Goal: Task Accomplishment & Management: Use online tool/utility

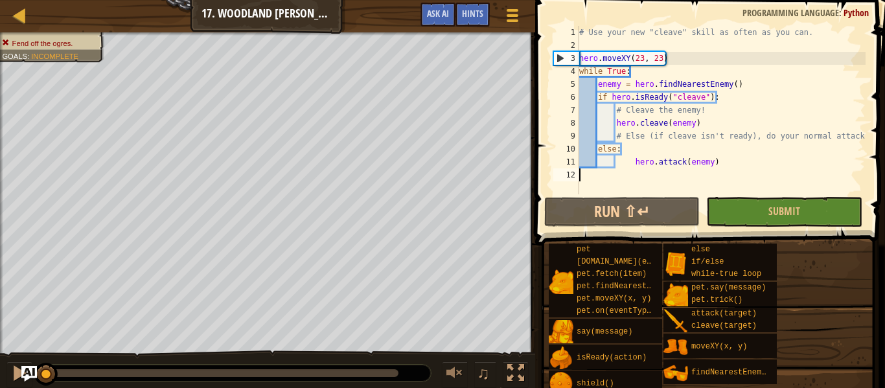
click at [632, 162] on div "# Use your new "cleave" skill as often as you can. hero . moveXY ( 23 , 23 ) wh…" at bounding box center [720, 123] width 289 height 194
type textarea "hero.attack(enemy)"
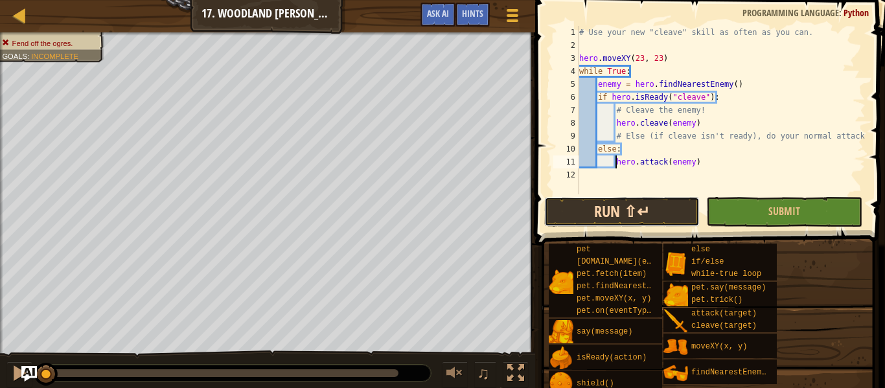
click at [650, 211] on button "Run ⇧↵" at bounding box center [621, 212] width 155 height 30
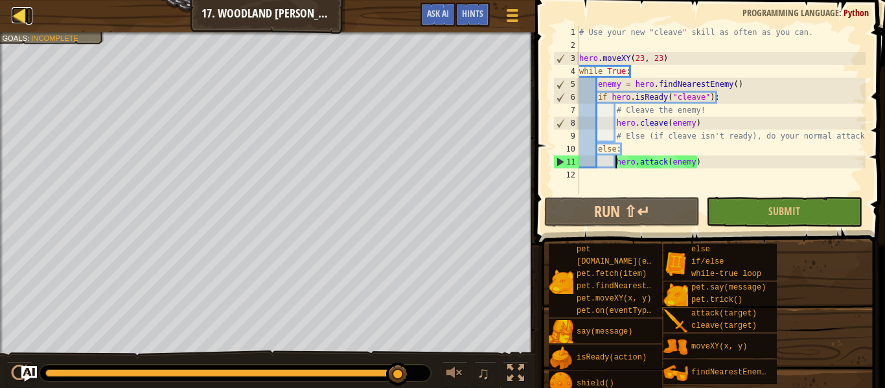
click at [21, 14] on div at bounding box center [20, 15] width 16 height 16
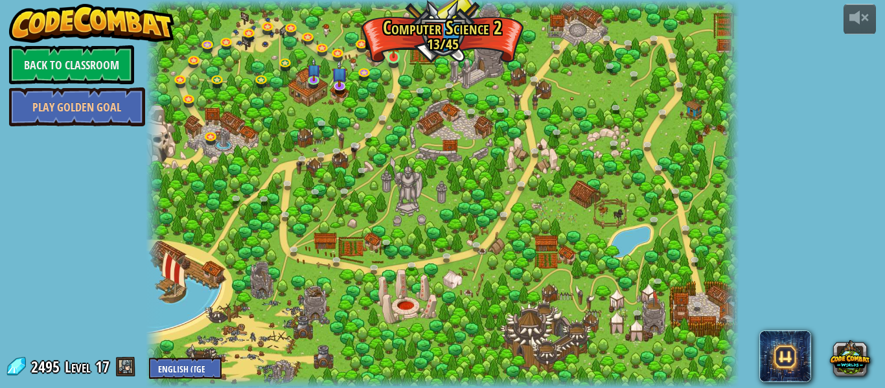
click at [395, 57] on img at bounding box center [394, 42] width 14 height 31
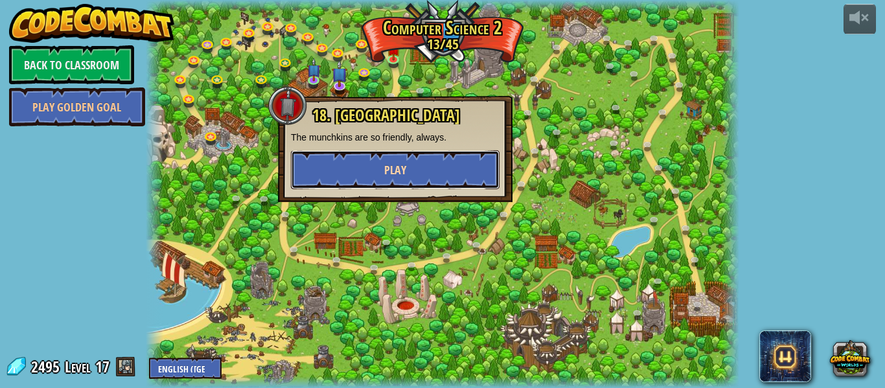
click at [405, 170] on span "Play" at bounding box center [395, 170] width 22 height 16
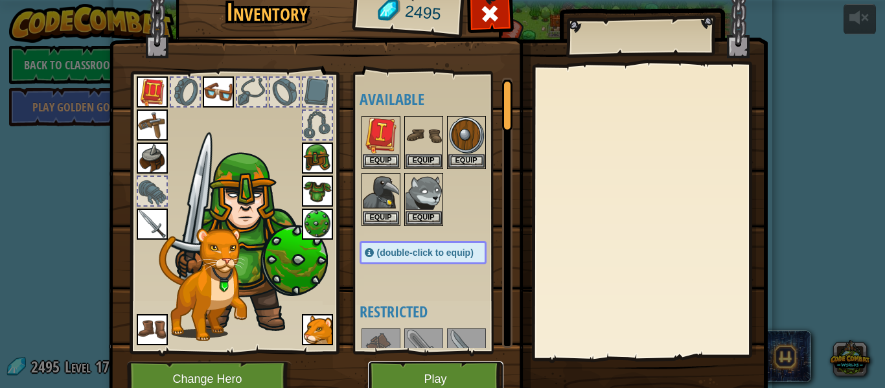
click at [418, 372] on button "Play" at bounding box center [435, 379] width 135 height 36
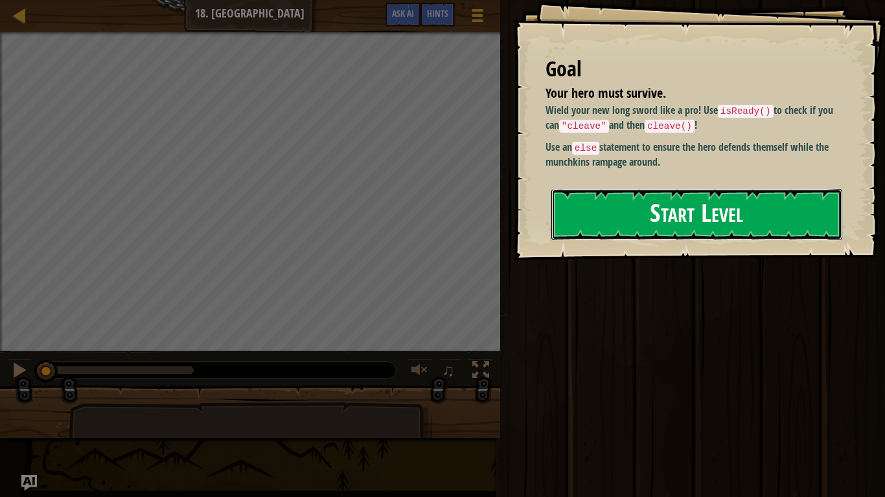
click at [733, 220] on button "Start Level" at bounding box center [696, 214] width 291 height 51
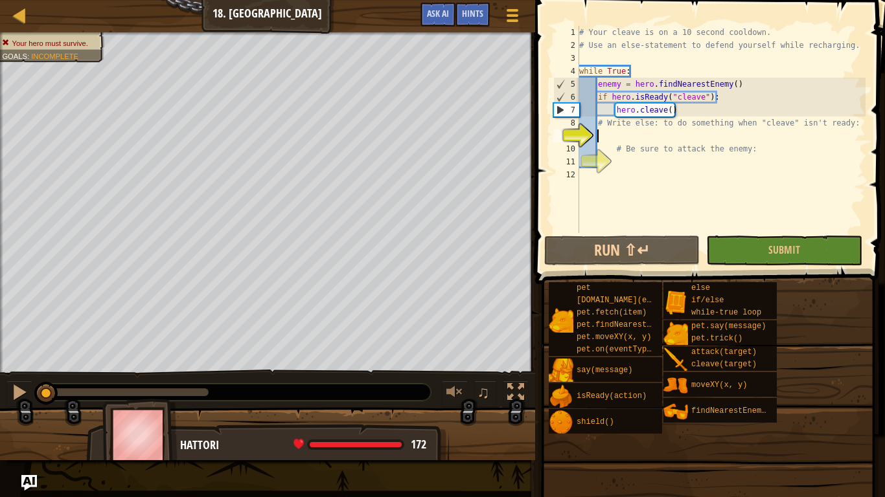
click at [619, 134] on div "# Your cleave is on a 10 second cooldown. # Use an else-statement to defend you…" at bounding box center [720, 142] width 289 height 233
click at [619, 135] on div "# Your cleave is on a 10 second cooldown. # Use an else-statement to defend you…" at bounding box center [720, 142] width 289 height 233
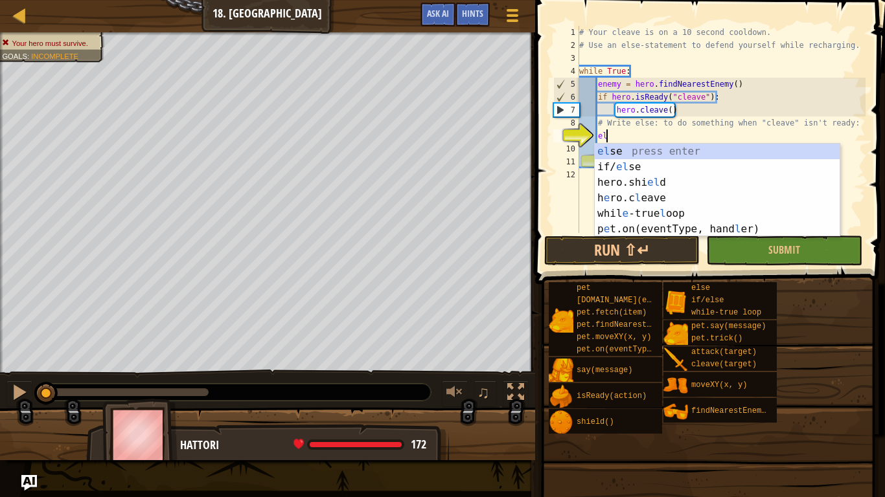
type textarea "else"
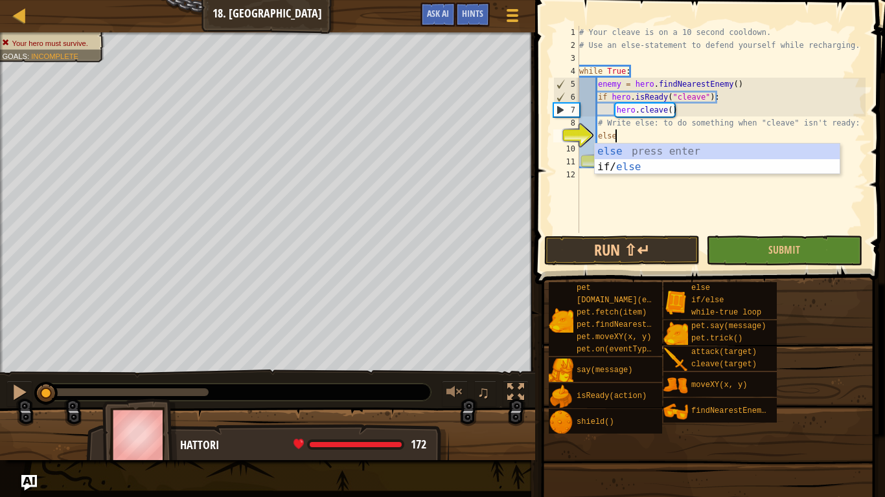
scroll to position [6, 5]
click at [622, 152] on div "else press enter if/ else press enter" at bounding box center [717, 175] width 245 height 62
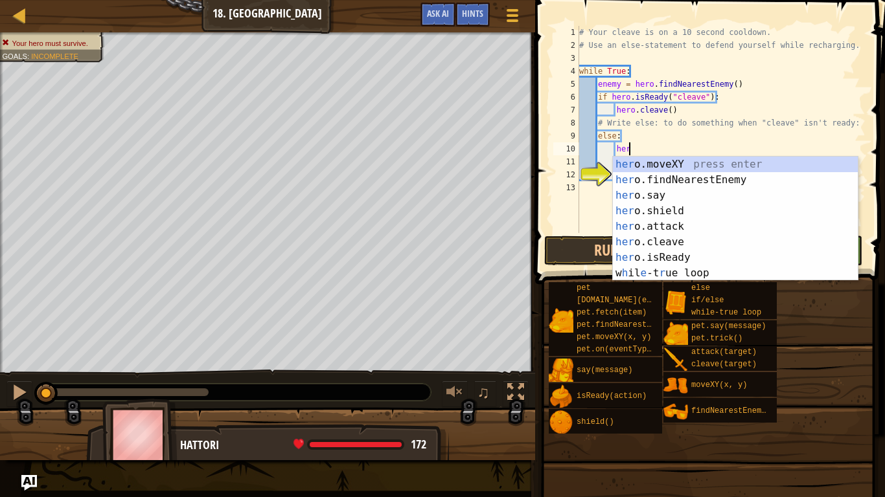
scroll to position [6, 7]
click at [654, 223] on div "hero .moveXY press enter hero .findNearestEnemy press enter hero .say press ent…" at bounding box center [735, 234] width 245 height 155
type textarea "hero.attack(enemy)"
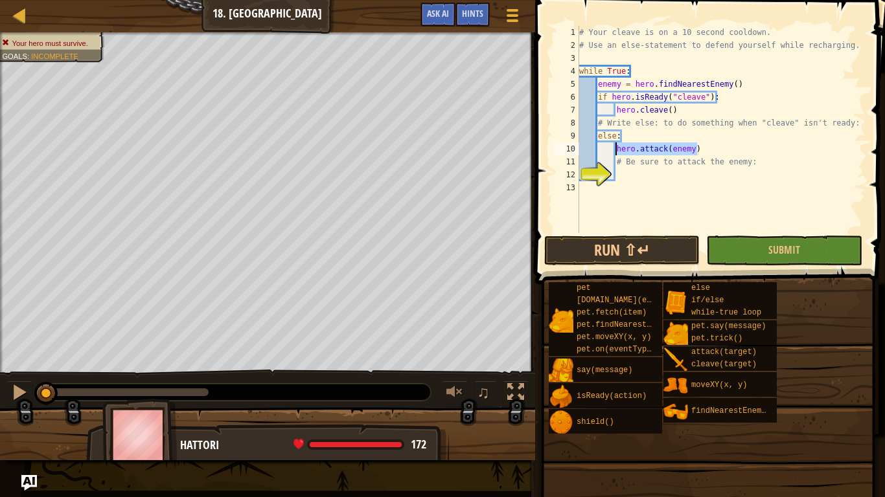
drag, startPoint x: 704, startPoint y: 153, endPoint x: 617, endPoint y: 152, distance: 87.4
click at [617, 152] on div "# Your cleave is on a 10 second cooldown. # Use an else-statement to defend you…" at bounding box center [720, 142] width 289 height 233
click at [624, 176] on div "# Your cleave is on a 10 second cooldown. # Use an else-statement to defend you…" at bounding box center [720, 142] width 289 height 233
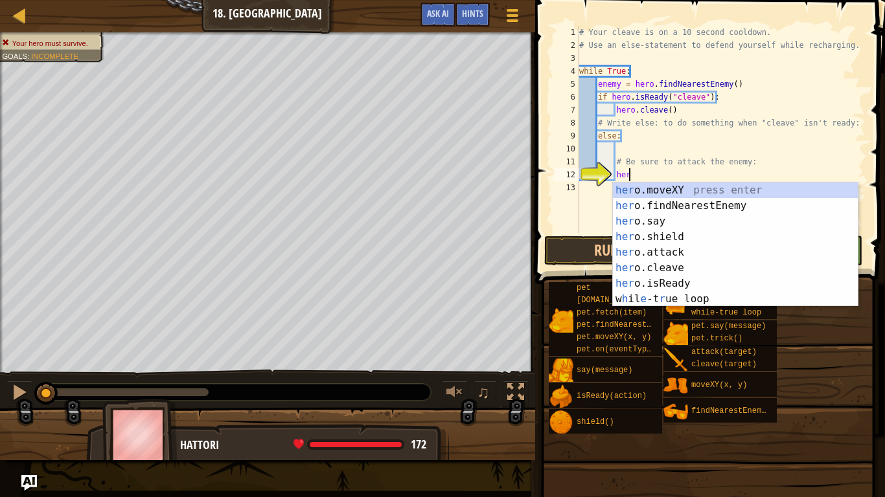
scroll to position [6, 6]
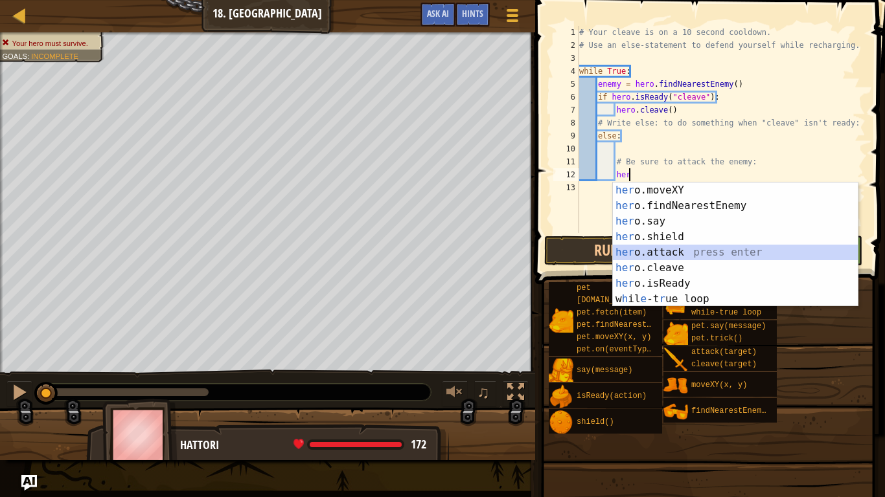
click at [658, 252] on div "her o.moveXY press enter her o.findNearestEnemy press enter her o.say press ent…" at bounding box center [735, 260] width 245 height 155
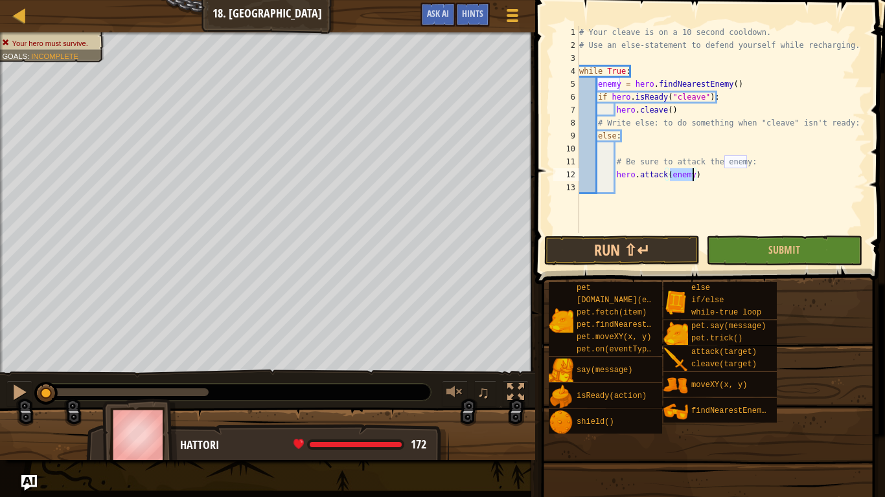
type textarea "hero.attack(enemy)"
click at [658, 252] on button "Run ⇧↵" at bounding box center [621, 251] width 155 height 30
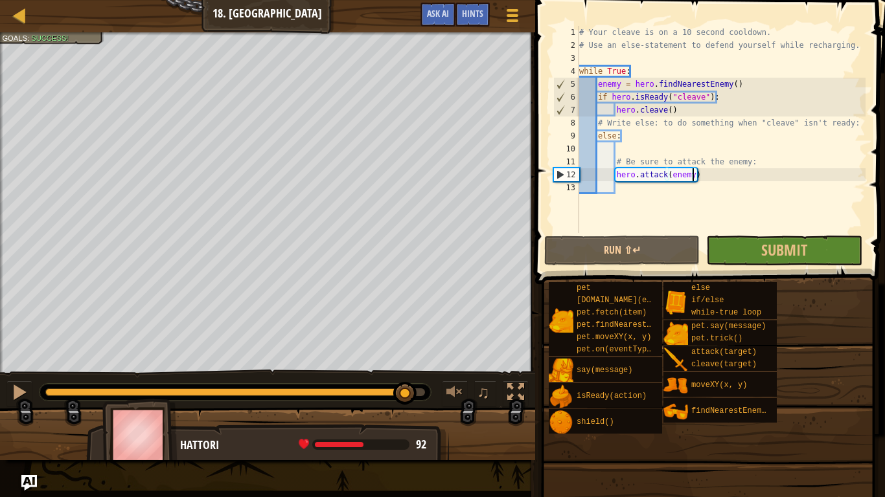
drag, startPoint x: 159, startPoint y: 386, endPoint x: 428, endPoint y: 380, distance: 268.9
click at [428, 380] on div "♫" at bounding box center [267, 389] width 535 height 39
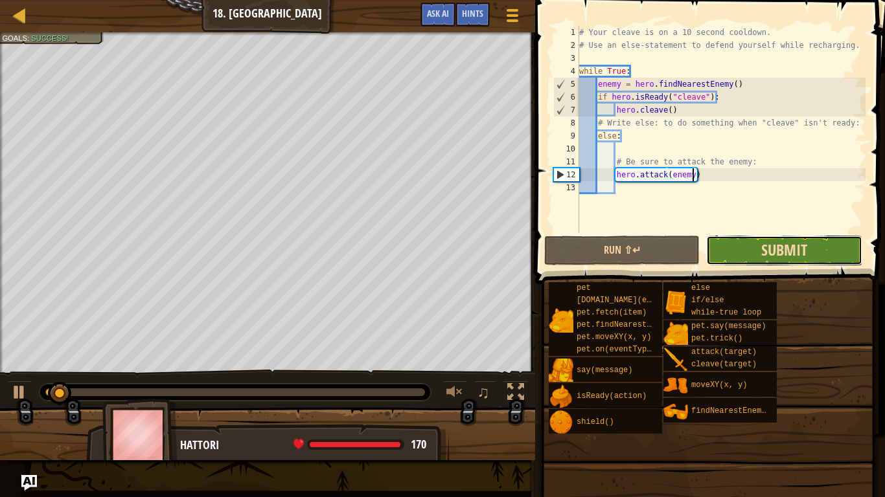
click at [774, 245] on span "Submit" at bounding box center [784, 250] width 46 height 21
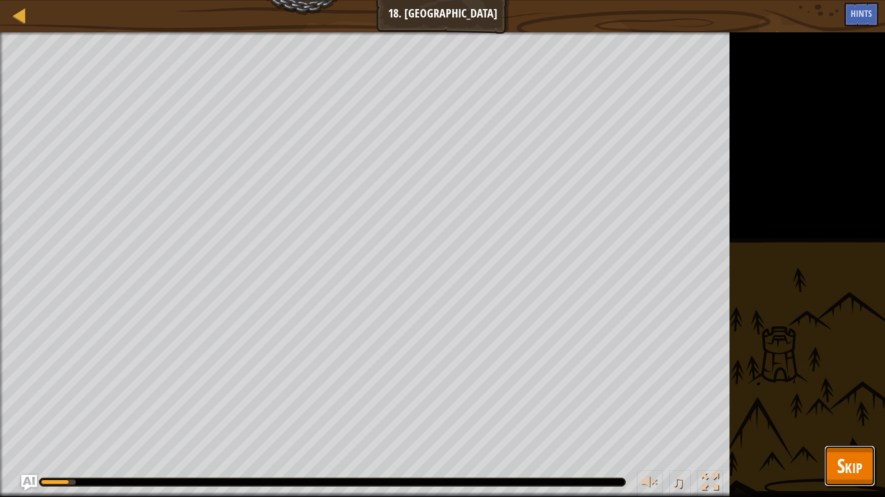
click at [837, 387] on span "Skip" at bounding box center [849, 466] width 25 height 27
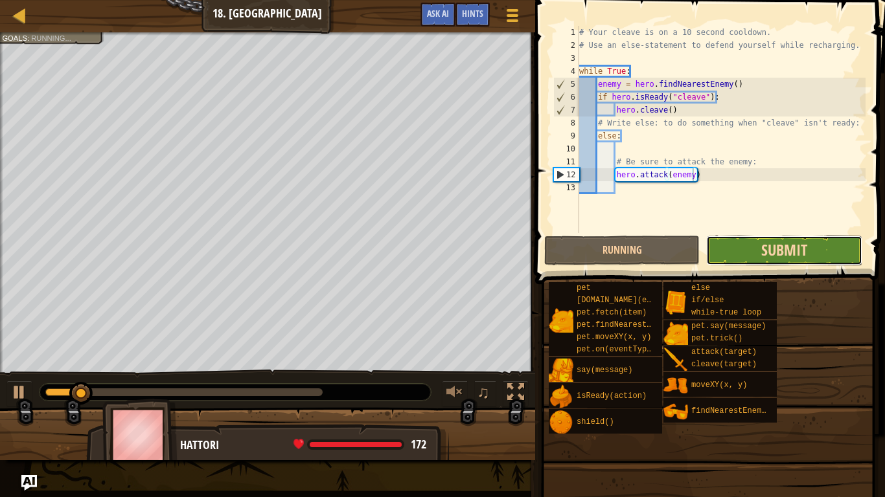
click at [780, 251] on span "Submit" at bounding box center [784, 250] width 46 height 21
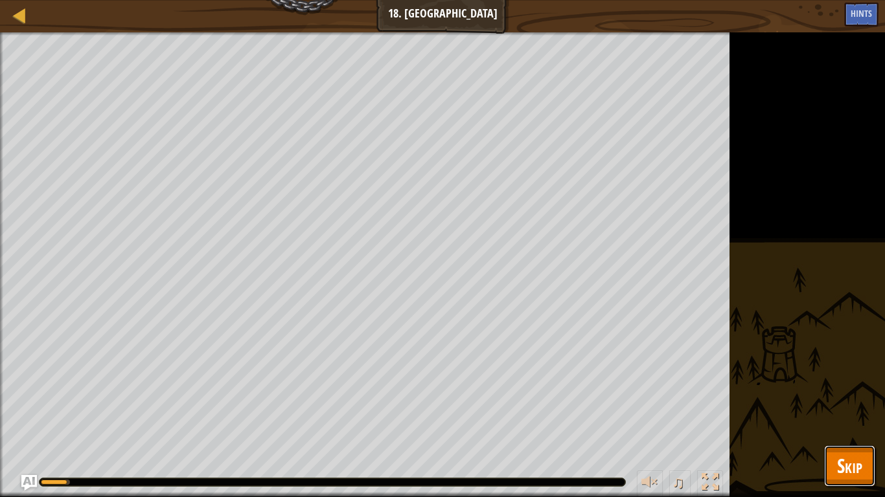
click at [836, 387] on button "Skip" at bounding box center [849, 466] width 51 height 41
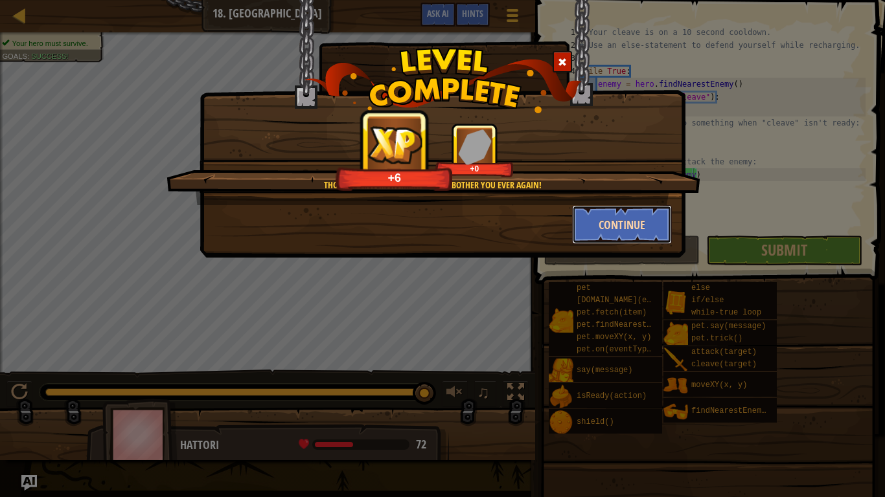
click at [600, 227] on button "Continue" at bounding box center [622, 224] width 100 height 39
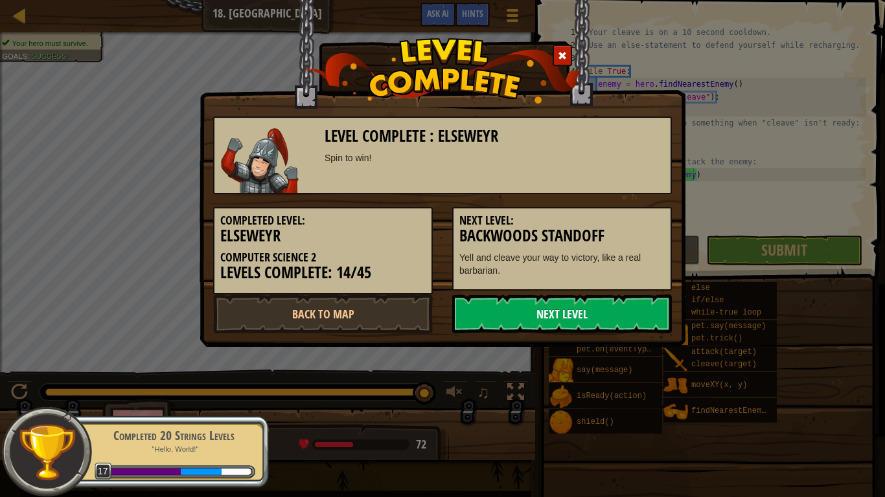
click at [504, 327] on link "Next Level" at bounding box center [562, 314] width 220 height 39
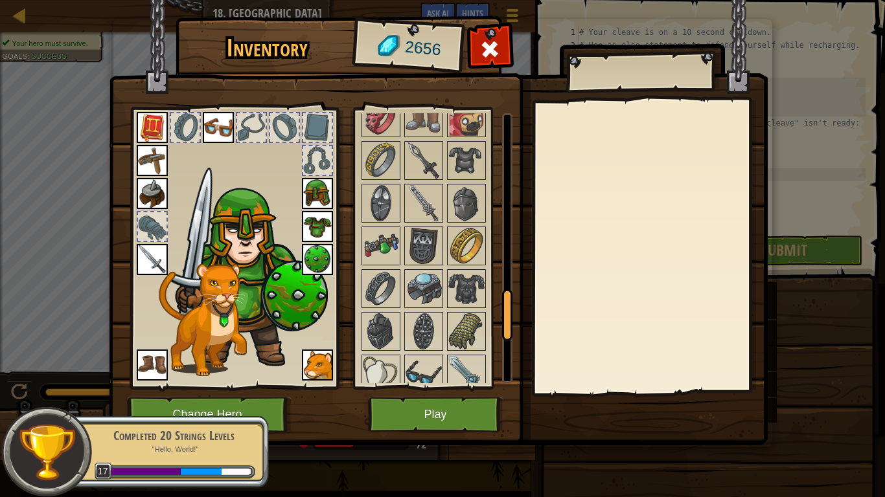
scroll to position [984, 0]
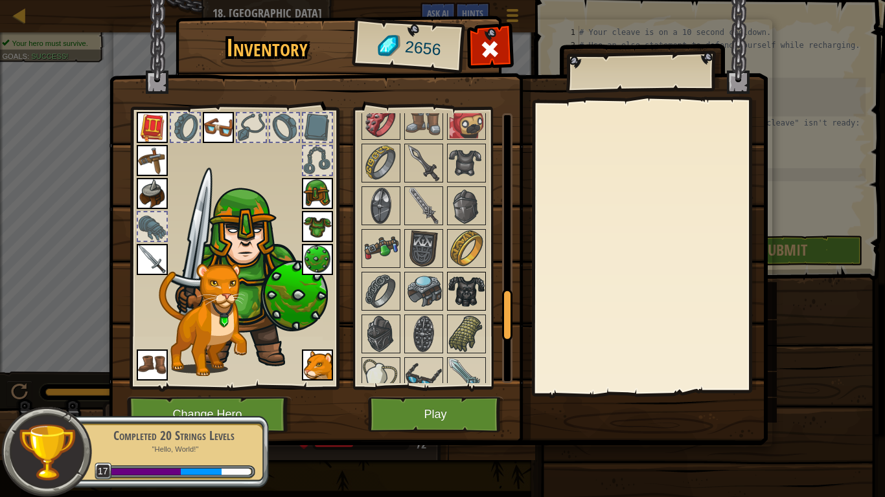
click at [457, 293] on img at bounding box center [466, 291] width 36 height 36
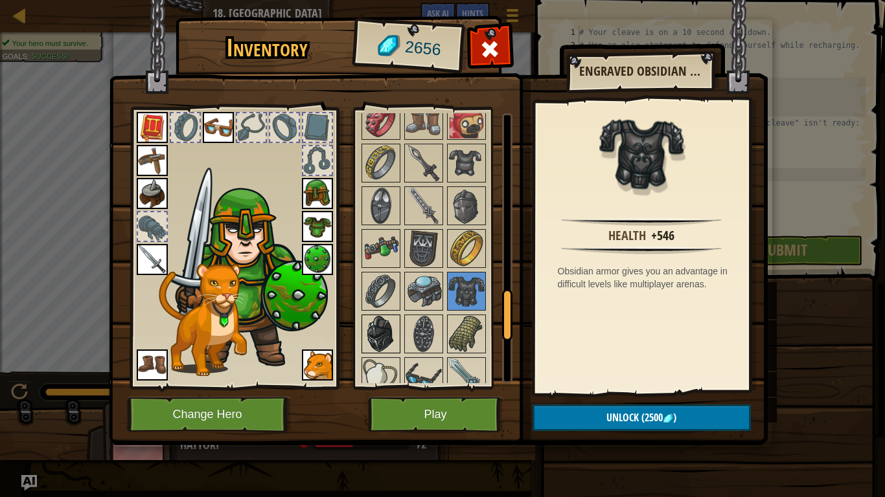
click at [371, 323] on img at bounding box center [381, 334] width 36 height 36
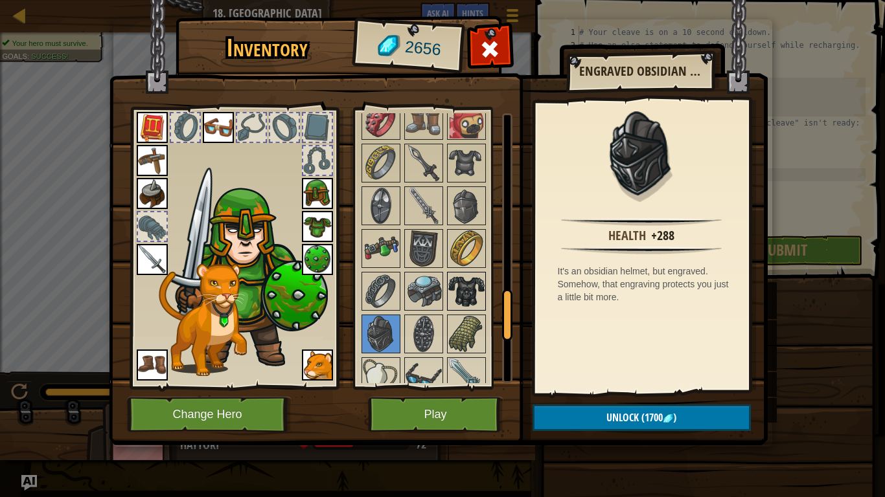
click at [461, 293] on img at bounding box center [466, 291] width 36 height 36
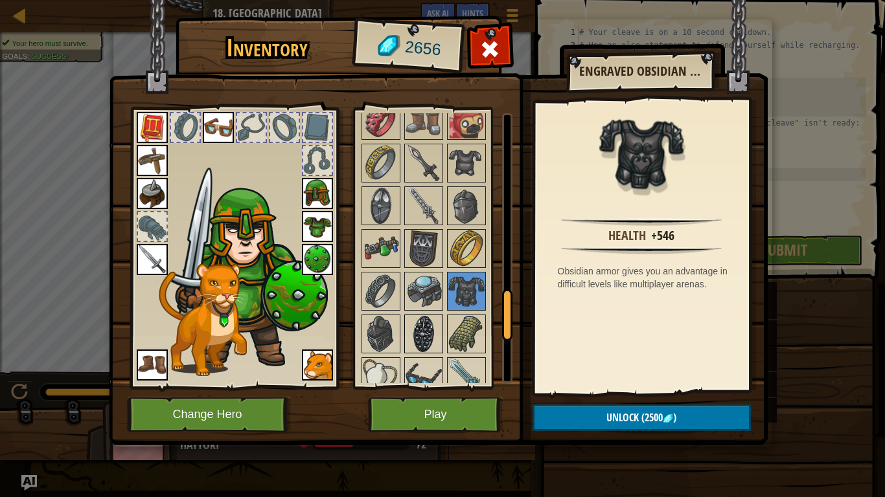
click at [426, 328] on img at bounding box center [423, 334] width 36 height 36
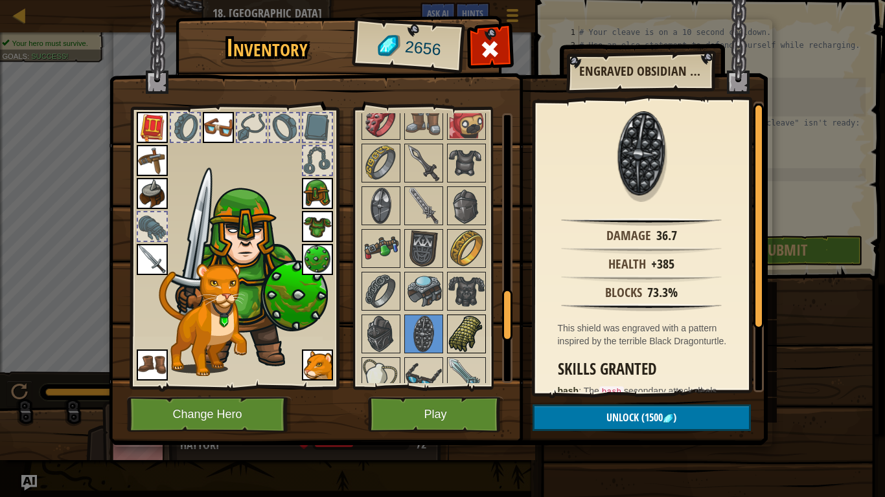
click at [463, 328] on img at bounding box center [466, 334] width 36 height 36
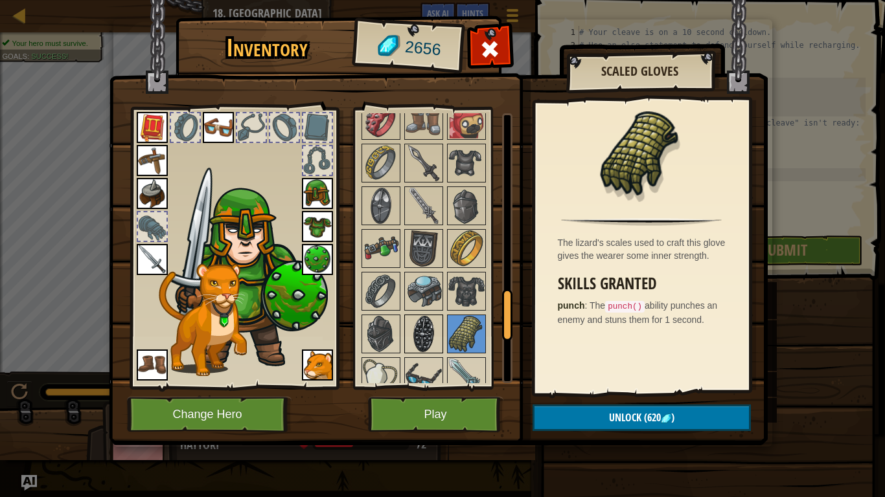
click at [425, 331] on img at bounding box center [423, 334] width 36 height 36
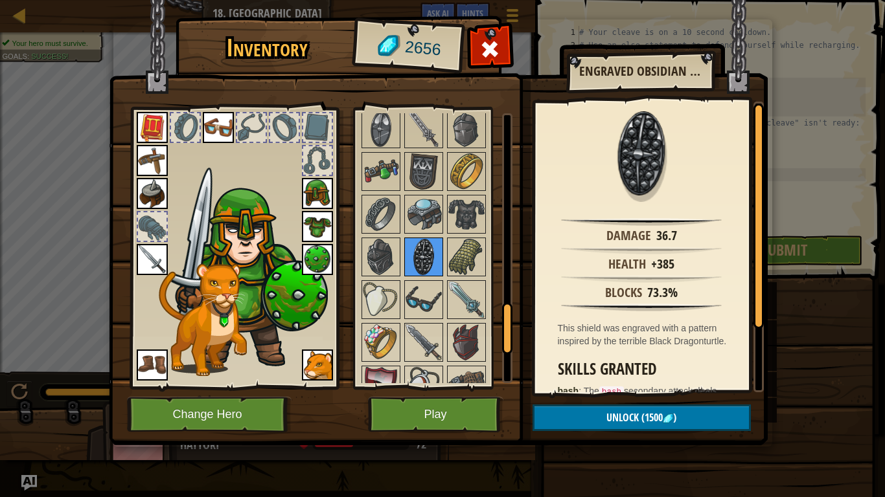
scroll to position [1060, 0]
click at [470, 350] on img at bounding box center [466, 344] width 36 height 36
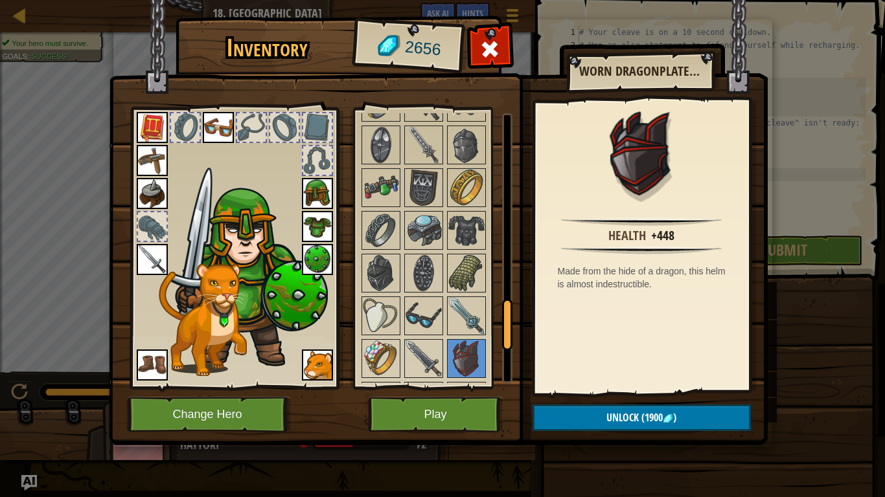
scroll to position [1036, 0]
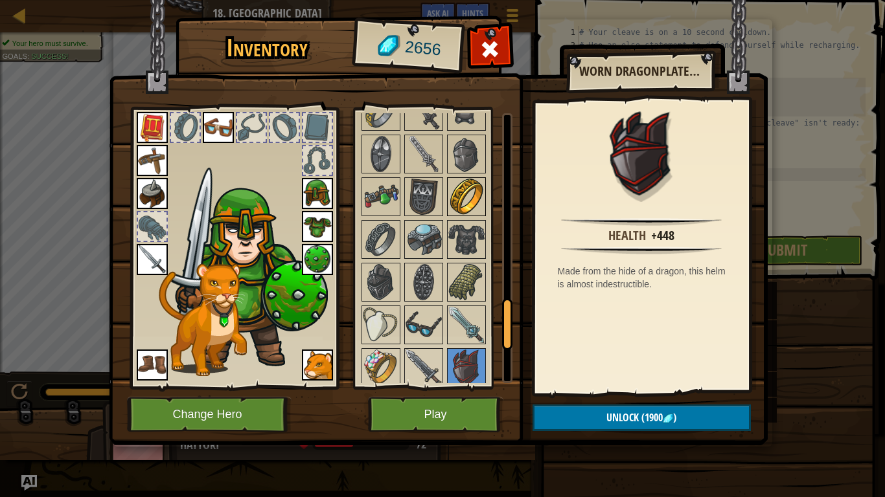
click at [459, 206] on img at bounding box center [466, 197] width 36 height 36
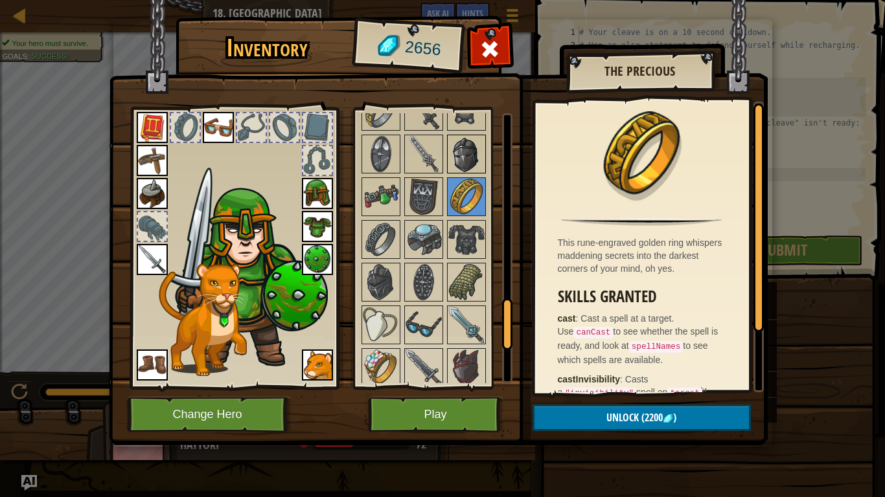
click at [466, 163] on img at bounding box center [466, 154] width 36 height 36
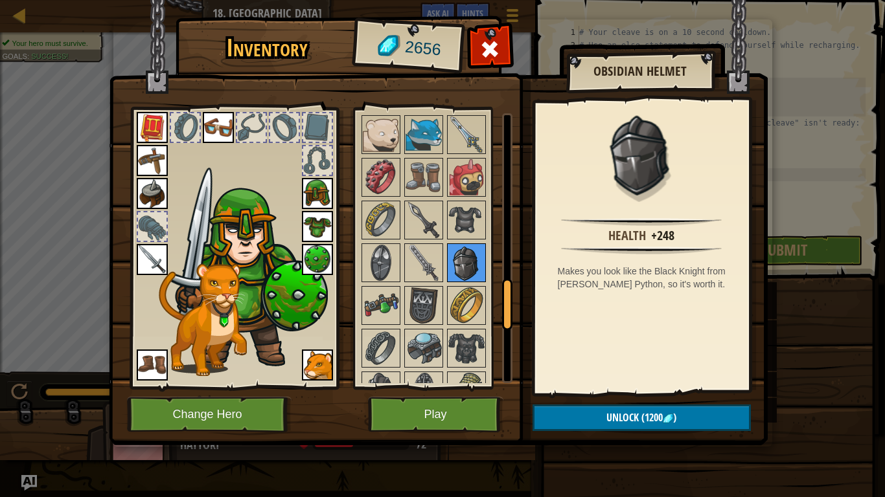
scroll to position [921, 0]
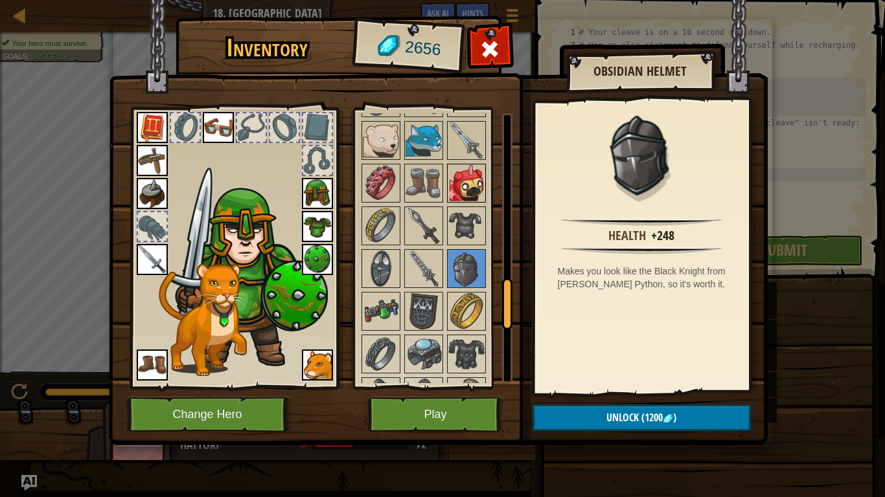
click at [466, 174] on img at bounding box center [466, 183] width 36 height 36
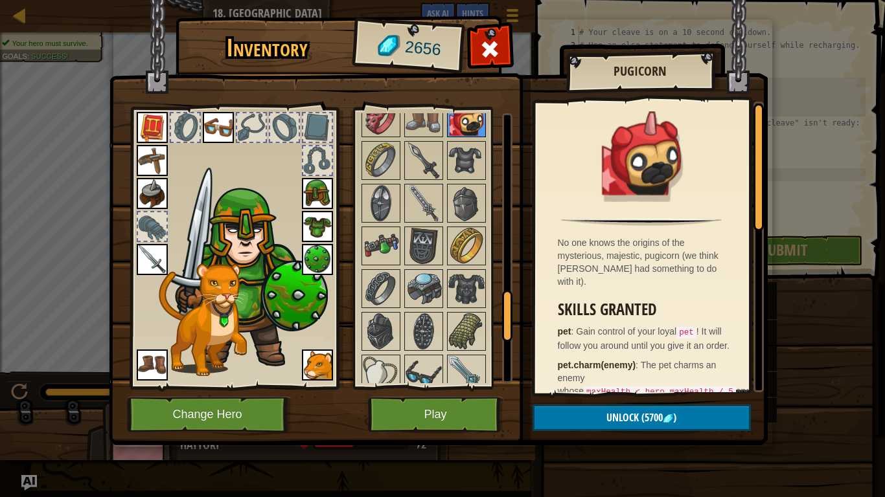
scroll to position [991, 0]
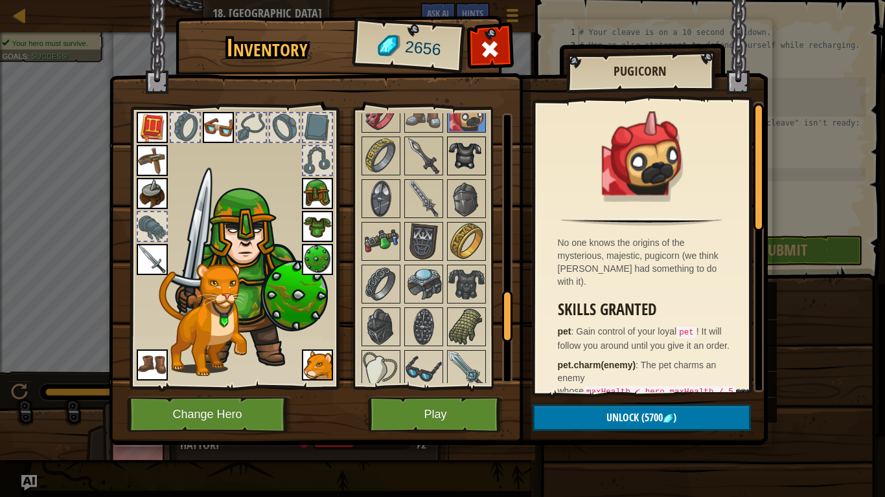
click at [466, 163] on img at bounding box center [466, 156] width 36 height 36
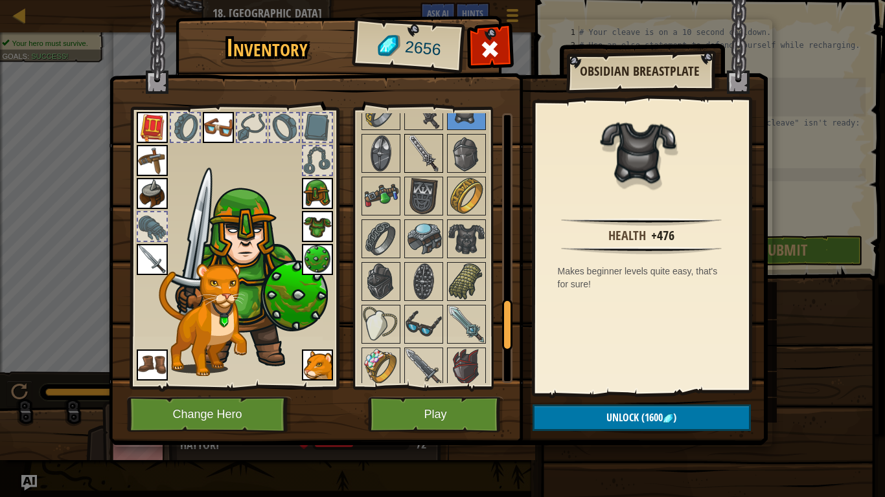
scroll to position [1041, 0]
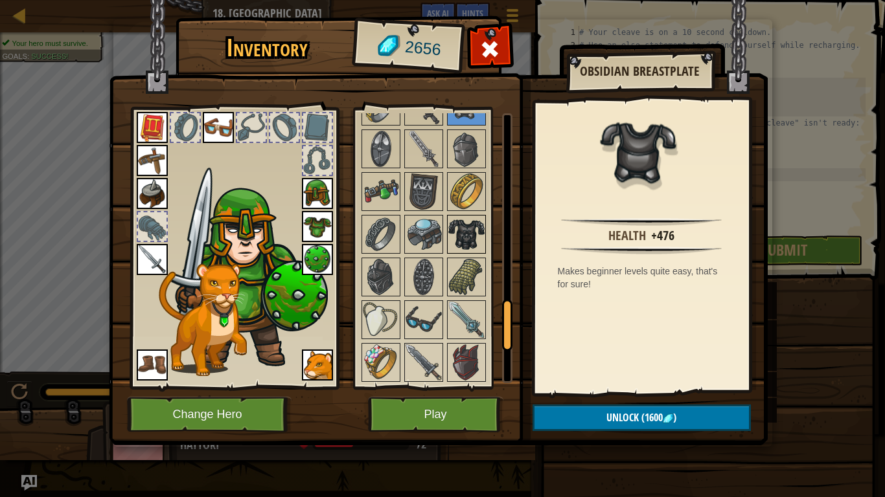
click at [452, 237] on img at bounding box center [466, 234] width 36 height 36
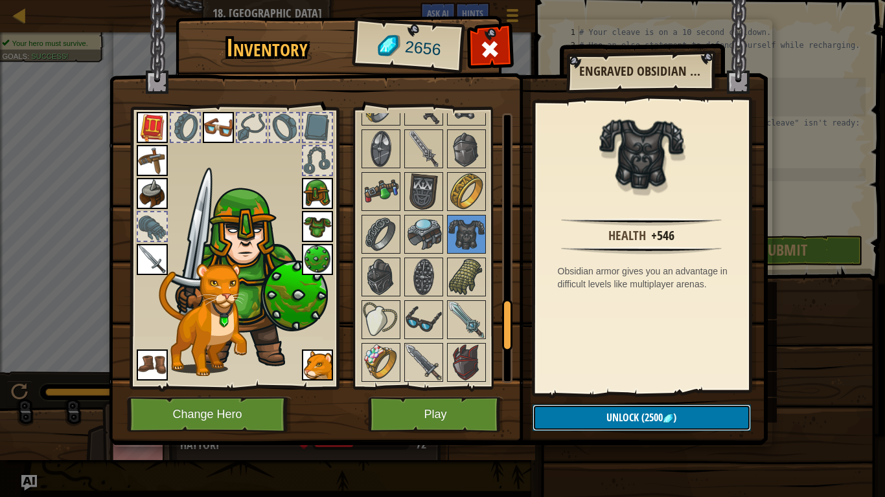
click at [624, 387] on span "Unlock" at bounding box center [622, 418] width 32 height 14
click at [631, 387] on button "Confirm" at bounding box center [641, 418] width 218 height 27
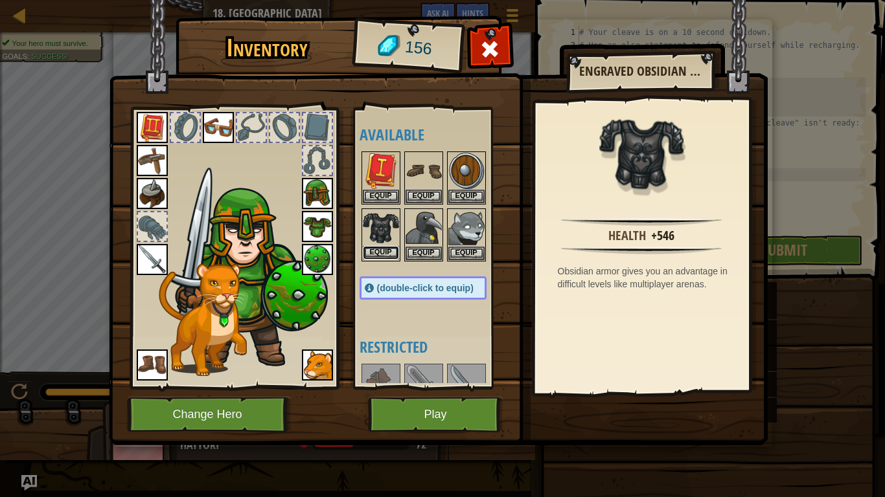
click at [373, 247] on button "Equip" at bounding box center [381, 253] width 36 height 14
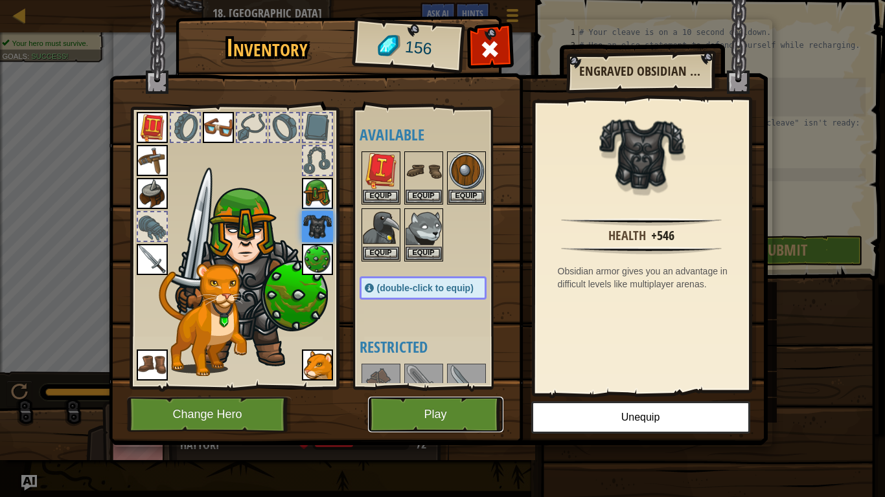
click at [451, 387] on button "Play" at bounding box center [435, 415] width 135 height 36
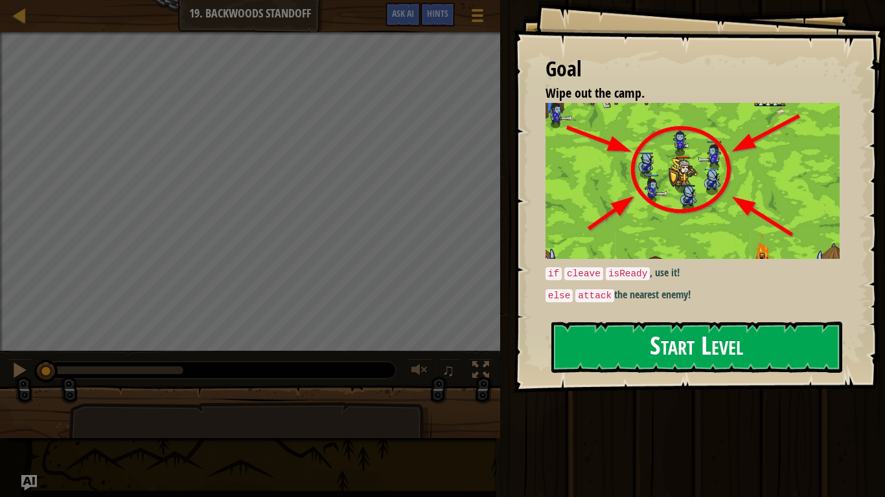
click at [707, 218] on img at bounding box center [692, 181] width 294 height 157
click at [623, 334] on button "Start Level" at bounding box center [696, 347] width 291 height 51
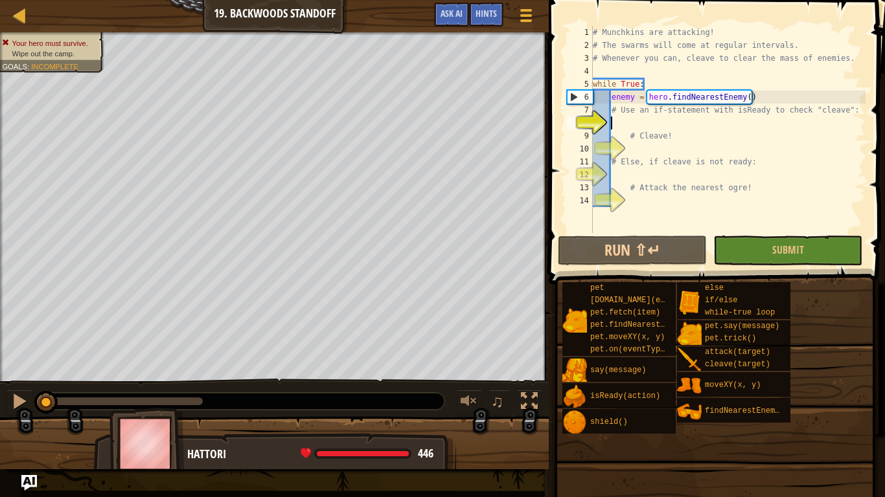
click at [624, 121] on div "# Munchkins are attacking! # The swarms will come at regular intervals. # Whene…" at bounding box center [727, 142] width 275 height 233
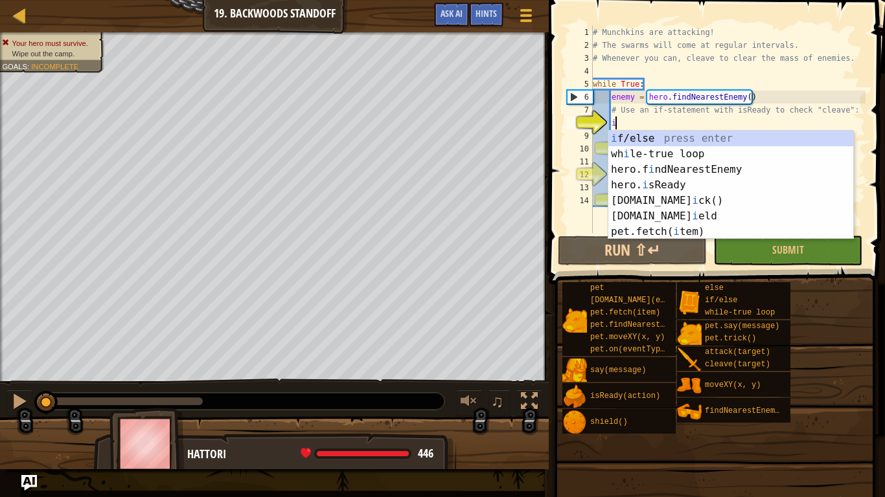
scroll to position [6, 3]
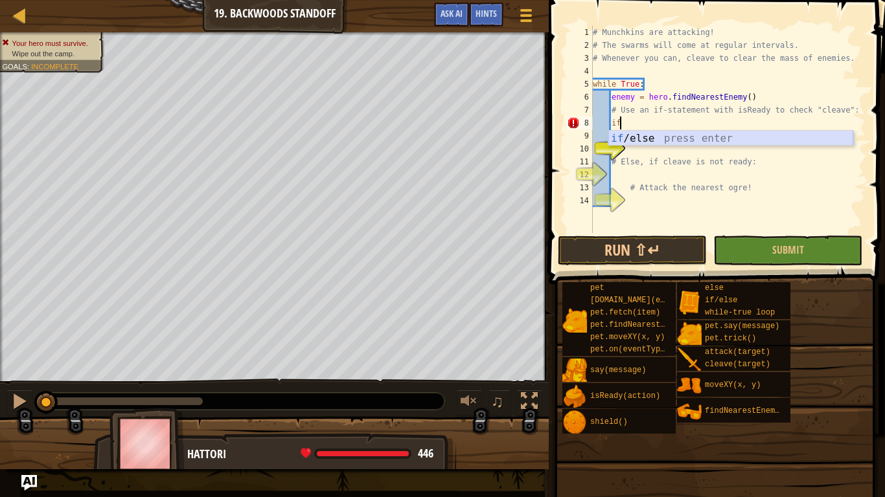
click at [630, 135] on div "if /else press enter" at bounding box center [730, 154] width 245 height 47
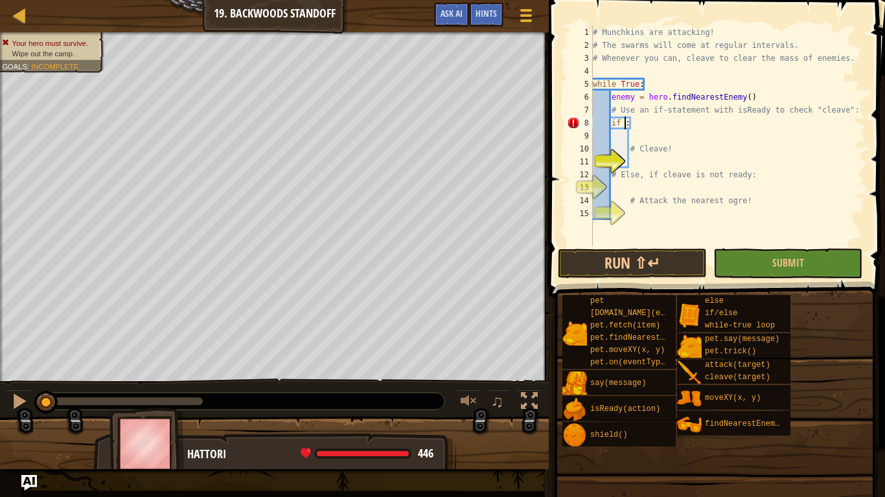
scroll to position [6, 4]
click at [624, 139] on div "if /else press enter" at bounding box center [730, 154] width 245 height 47
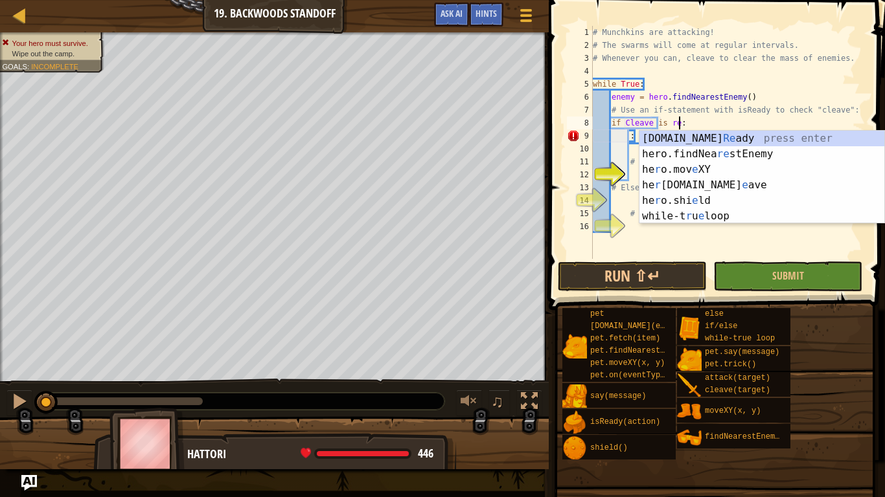
scroll to position [6, 13]
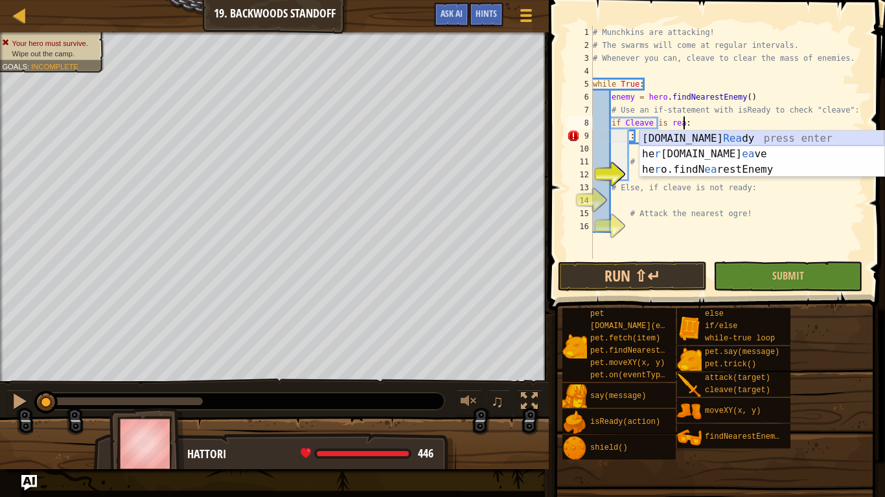
click at [657, 139] on div "[DOMAIN_NAME] [PERSON_NAME] press enter he r [DOMAIN_NAME] ea ve press enter he…" at bounding box center [761, 170] width 245 height 78
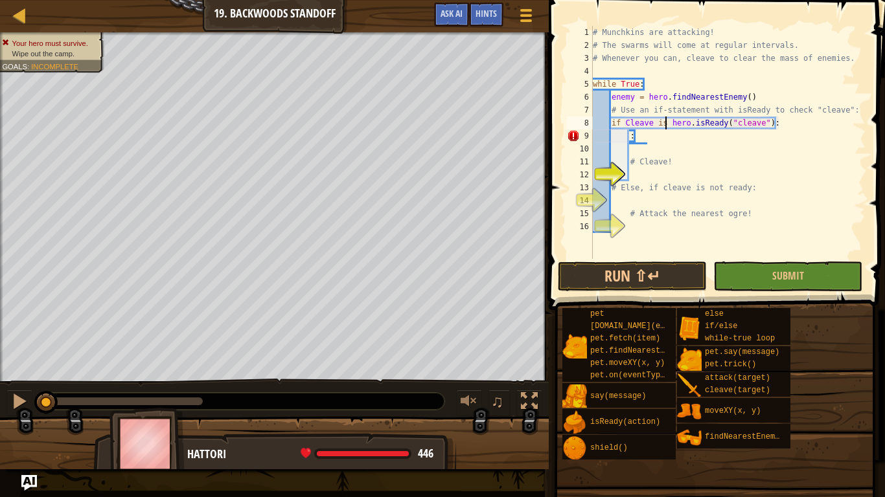
click at [666, 122] on div "# Munchkins are attacking! # The swarms will come at regular intervals. # Whene…" at bounding box center [727, 155] width 275 height 259
click at [786, 166] on div "# Munchkins are attacking! # The swarms will come at regular intervals. # Whene…" at bounding box center [727, 155] width 275 height 259
click at [674, 137] on div "# Munchkins are attacking! # The swarms will come at regular intervals. # Whene…" at bounding box center [727, 155] width 275 height 259
type textarea ":"
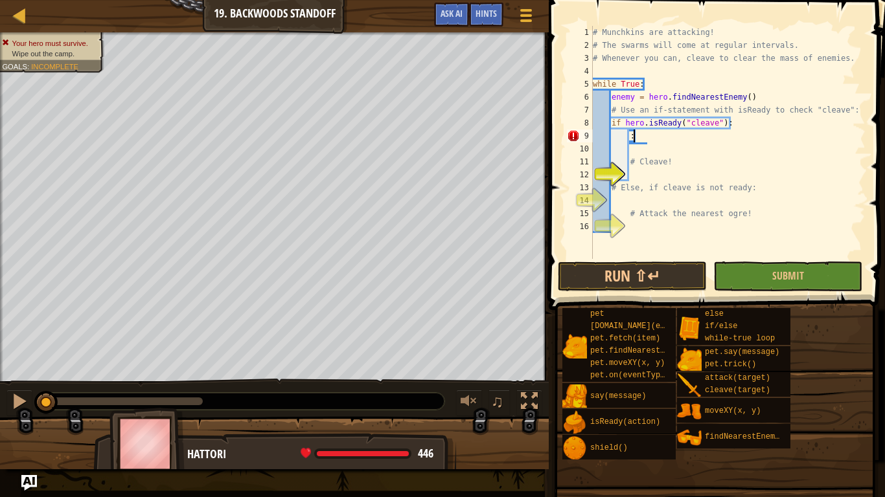
click at [660, 175] on div "# Munchkins are attacking! # The swarms will come at regular intervals. # Whene…" at bounding box center [727, 155] width 275 height 259
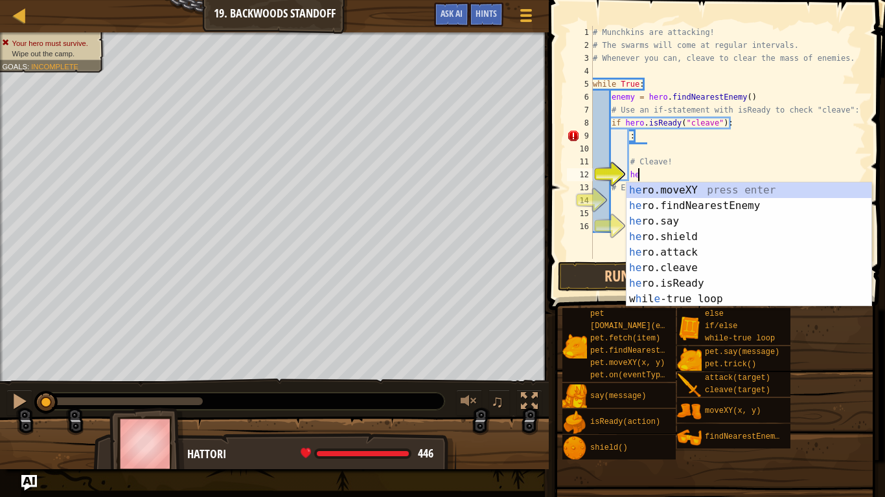
scroll to position [6, 6]
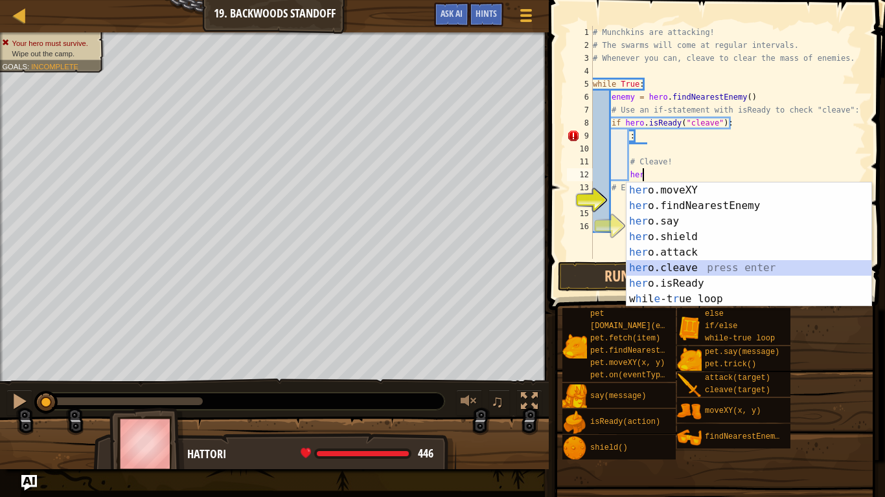
click at [693, 266] on div "her o.moveXY press enter her o.findNearestEnemy press enter her o.say press ent…" at bounding box center [748, 260] width 245 height 155
type textarea "hero.cleave(enemy)"
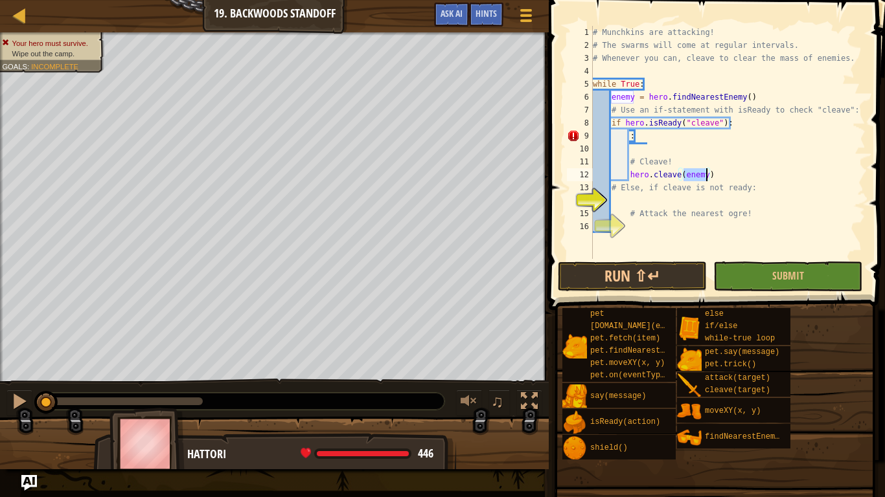
click at [698, 199] on div "# Munchkins are attacking! # The swarms will come at regular intervals. # Whene…" at bounding box center [727, 155] width 275 height 259
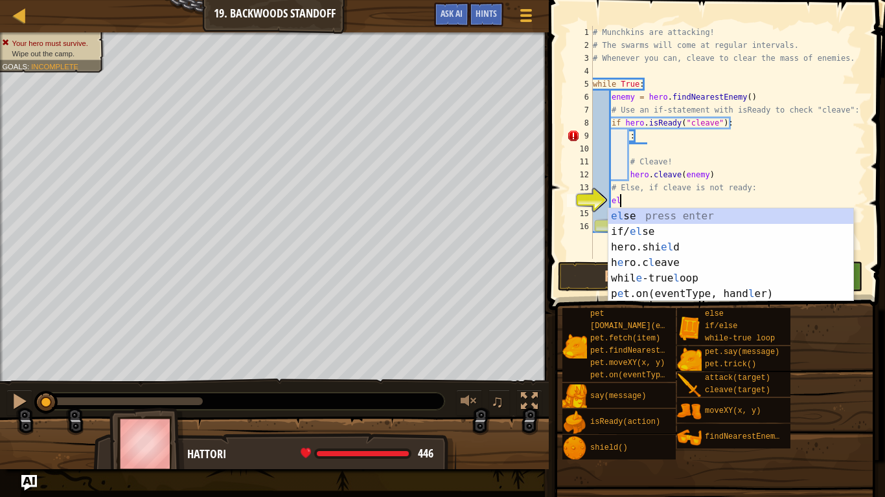
type textarea "else"
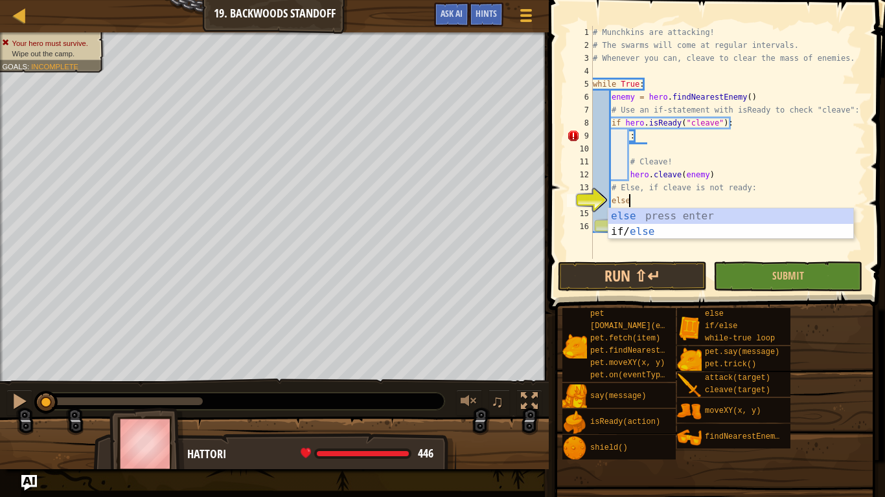
scroll to position [6, 5]
click at [698, 211] on div "else press enter if/ else press enter" at bounding box center [730, 240] width 245 height 62
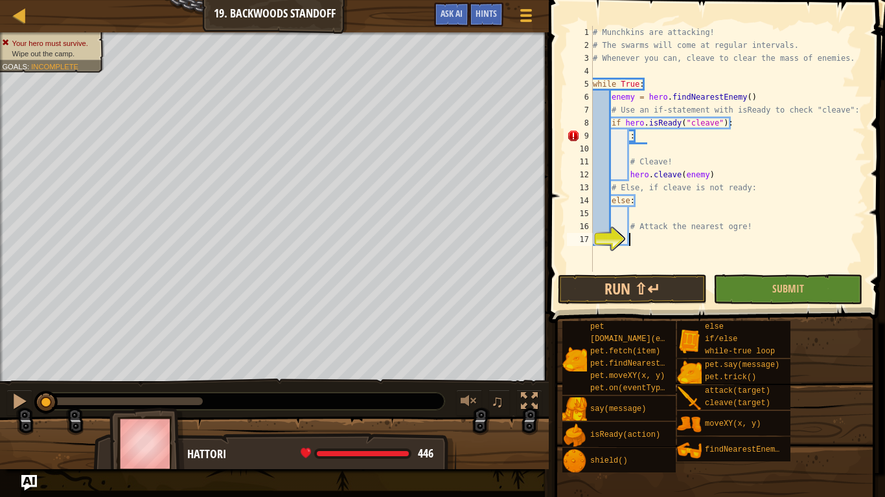
click at [674, 240] on div "# Munchkins are attacking! # The swarms will come at regular intervals. # Whene…" at bounding box center [727, 162] width 275 height 272
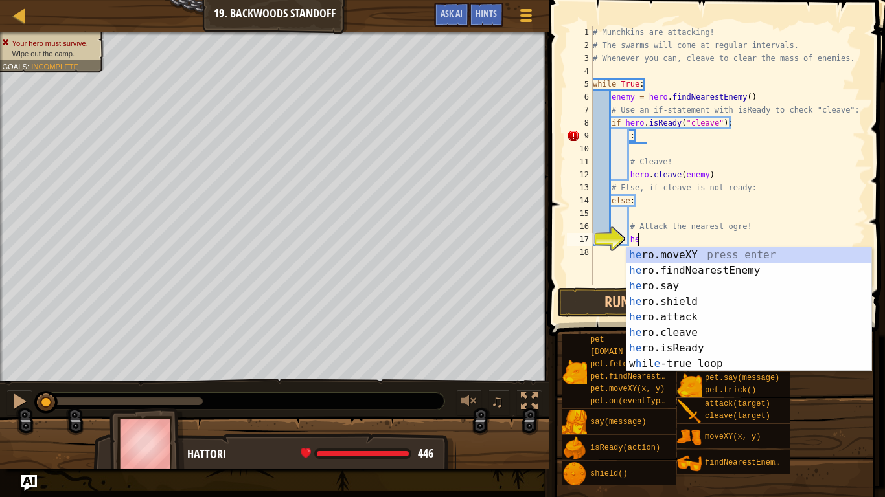
type textarea "hero"
click at [681, 267] on div "hero .moveXY press enter hero .findNearestEnemy press enter hero .say press ent…" at bounding box center [748, 324] width 245 height 155
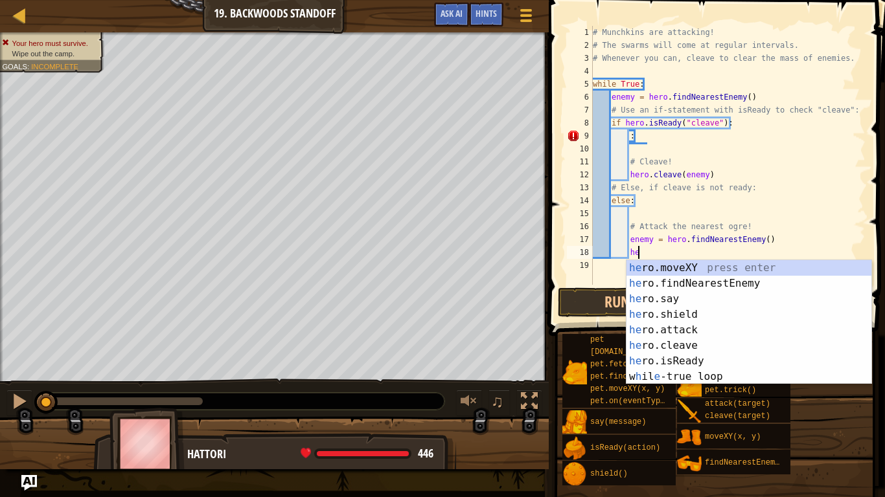
scroll to position [6, 6]
click at [688, 324] on div "her o.moveXY press enter her o.findNearestEnemy press enter her o.say press ent…" at bounding box center [748, 337] width 245 height 155
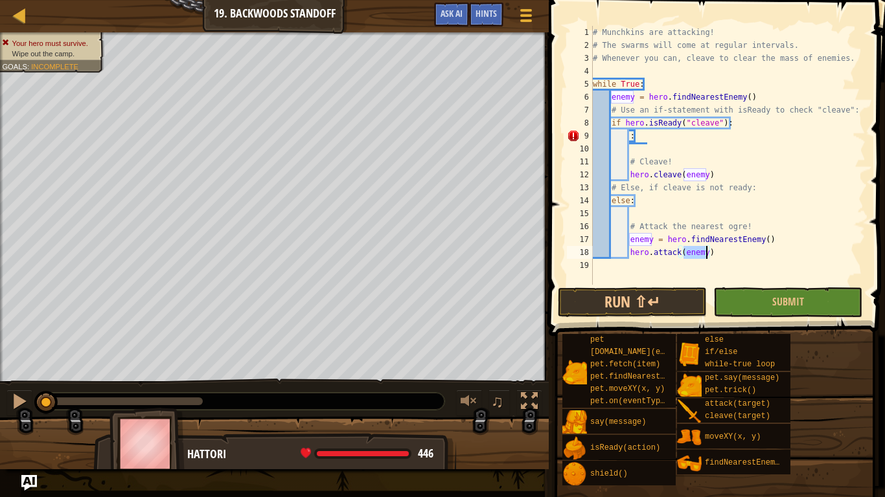
click at [647, 138] on div "# Munchkins are attacking! # The swarms will come at regular intervals. # Whene…" at bounding box center [727, 168] width 275 height 285
type textarea ":"
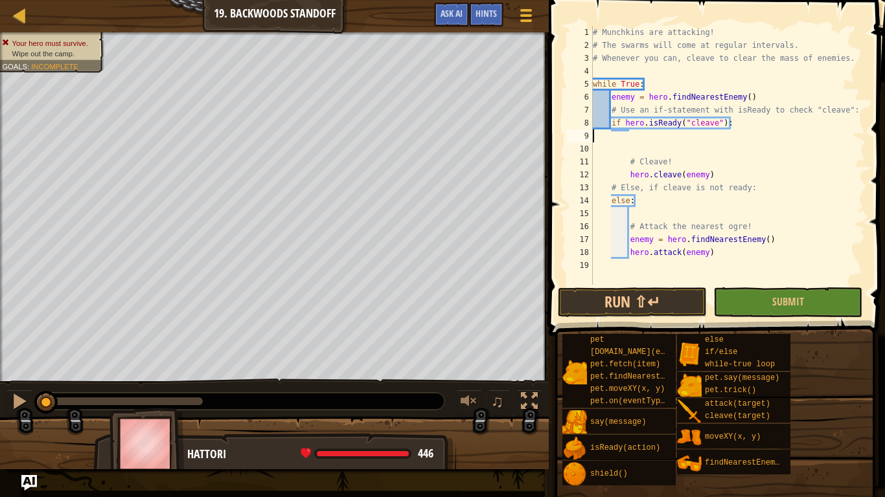
scroll to position [6, 0]
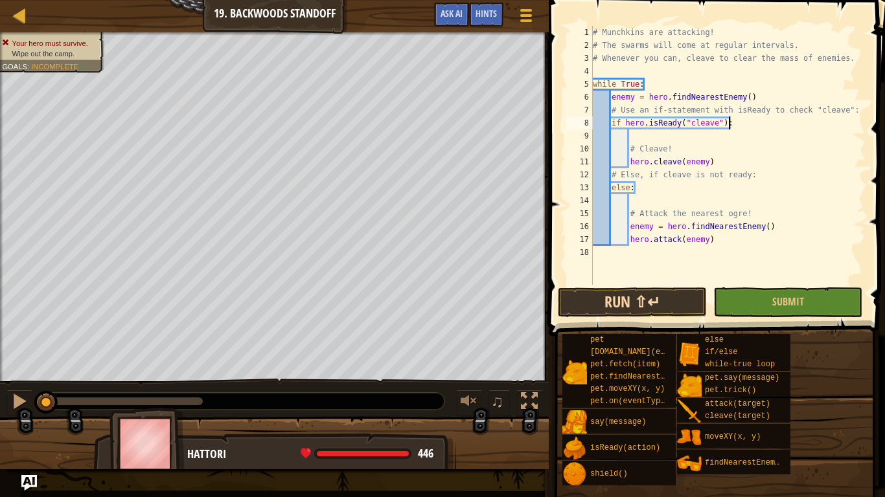
type textarea "if hero.isReady("cleave"):"
click at [661, 296] on button "Run ⇧↵" at bounding box center [632, 303] width 149 height 30
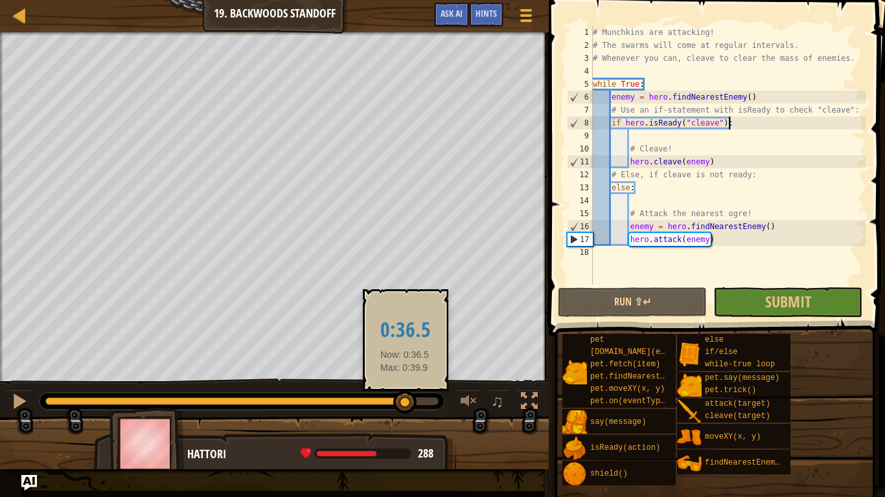
drag, startPoint x: 200, startPoint y: 400, endPoint x: 405, endPoint y: 402, distance: 204.7
click at [405, 387] on div at bounding box center [404, 402] width 23 height 23
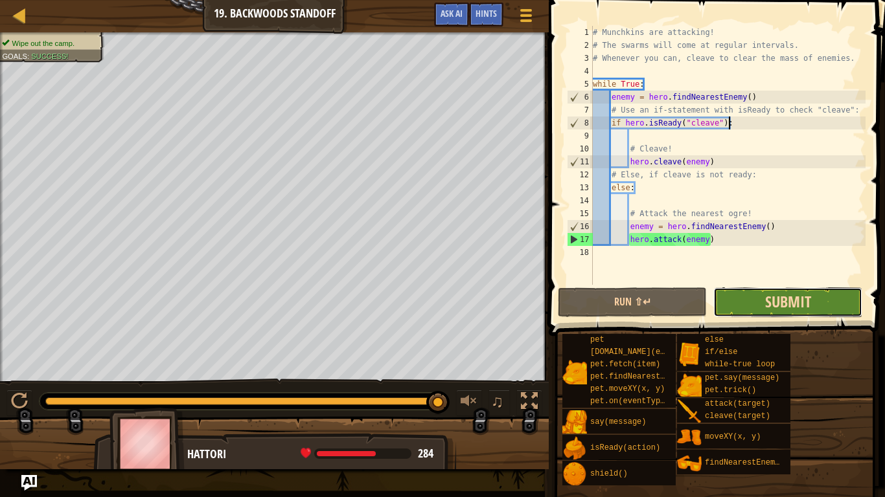
click at [798, 305] on span "Submit" at bounding box center [788, 301] width 46 height 21
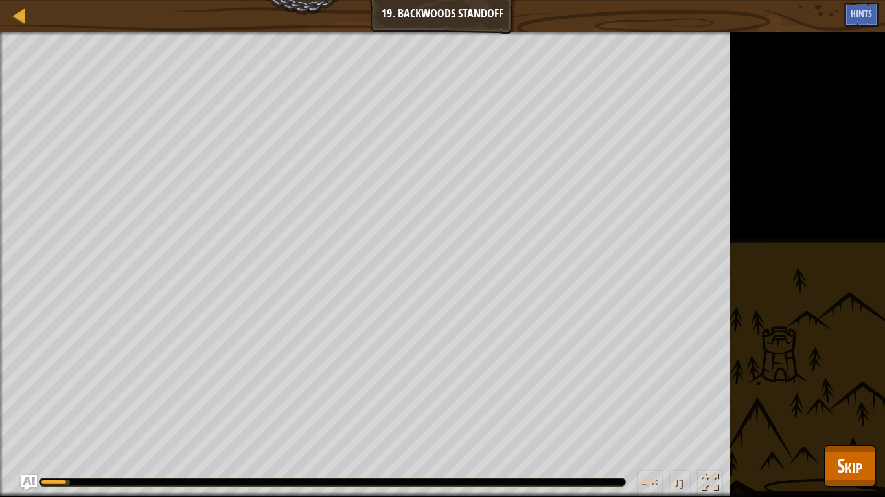
click at [820, 387] on div "Wipe out the camp. Goals : Running... ♫ Hattori 446 x: 30 y: 26 Goreball action…" at bounding box center [442, 264] width 885 height 465
click at [837, 387] on span "Skip" at bounding box center [849, 466] width 25 height 27
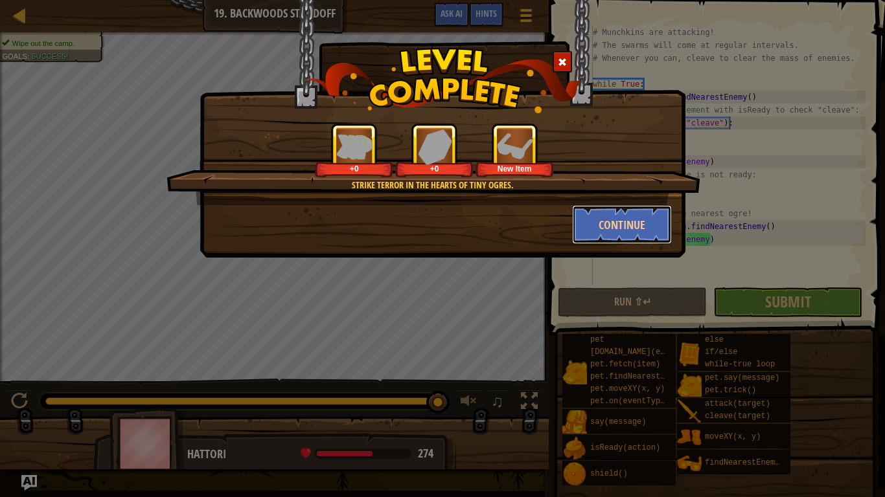
click at [638, 236] on button "Continue" at bounding box center [622, 224] width 100 height 39
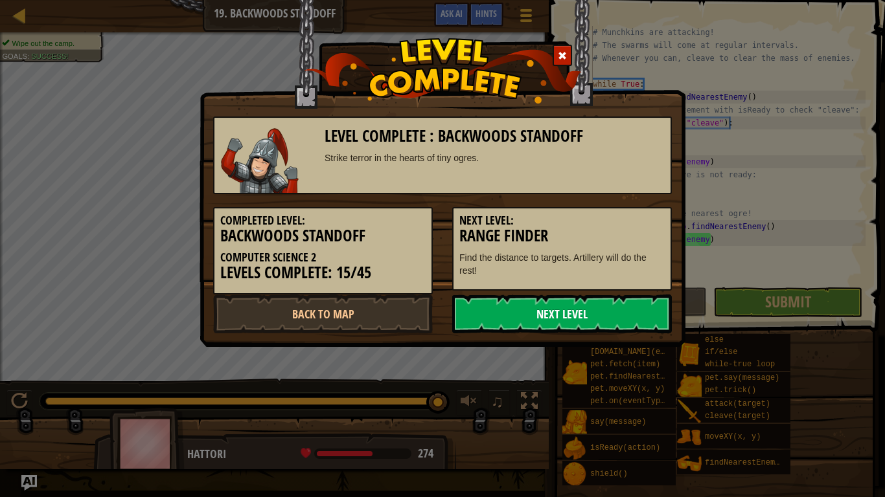
click at [545, 317] on link "Next Level" at bounding box center [562, 314] width 220 height 39
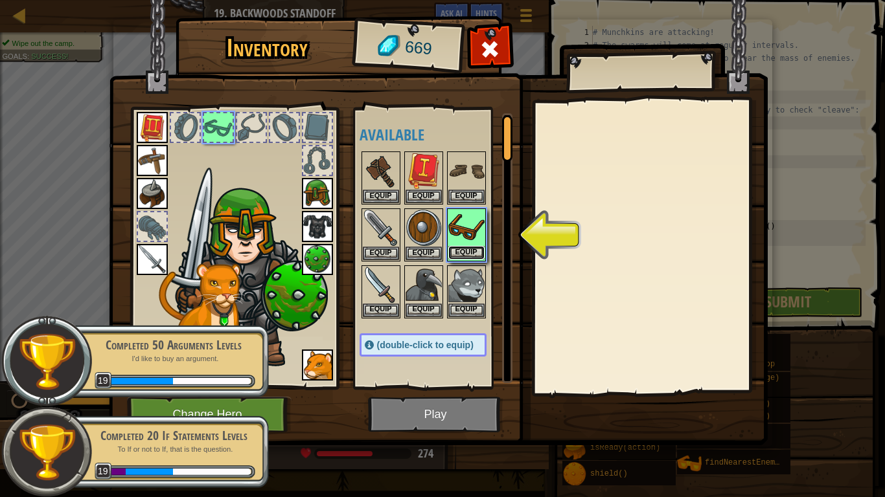
click at [469, 251] on button "Equip" at bounding box center [466, 253] width 36 height 14
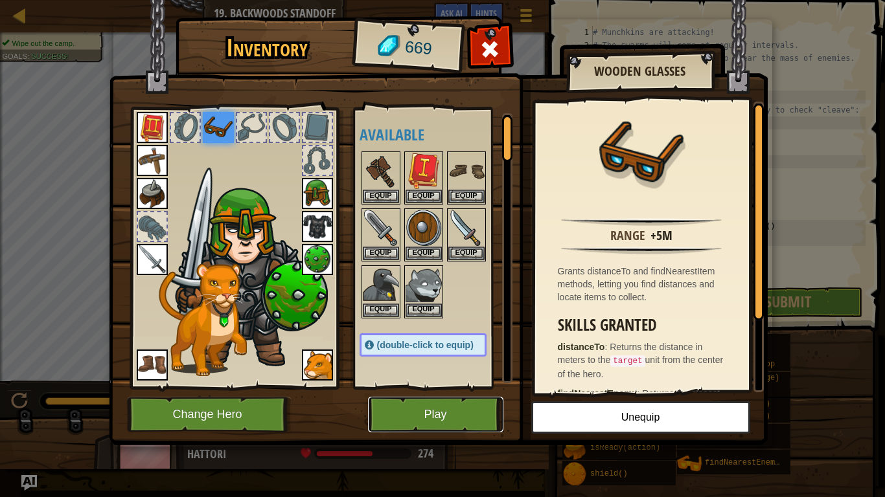
click at [437, 387] on button "Play" at bounding box center [435, 415] width 135 height 36
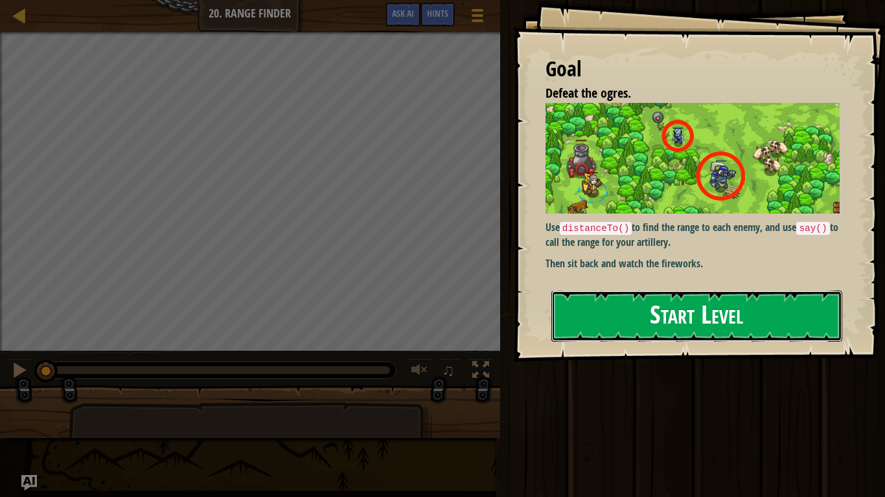
click at [720, 310] on button "Start Level" at bounding box center [696, 316] width 291 height 51
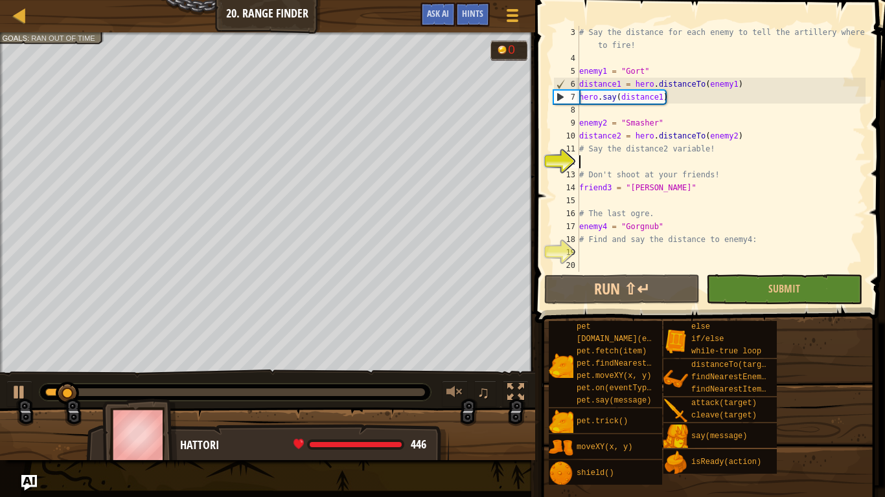
scroll to position [26, 0]
click at [610, 157] on div "# Say the distance for each enemy to tell the artillery where to fire! enemy1 =…" at bounding box center [720, 168] width 289 height 285
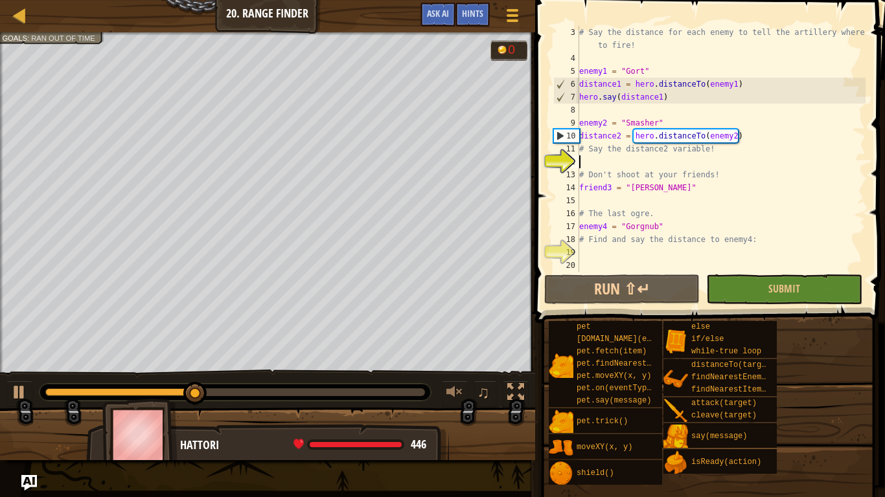
click at [611, 161] on div "# Say the distance for each enemy to tell the artillery where to fire! enemy1 =…" at bounding box center [720, 168] width 289 height 285
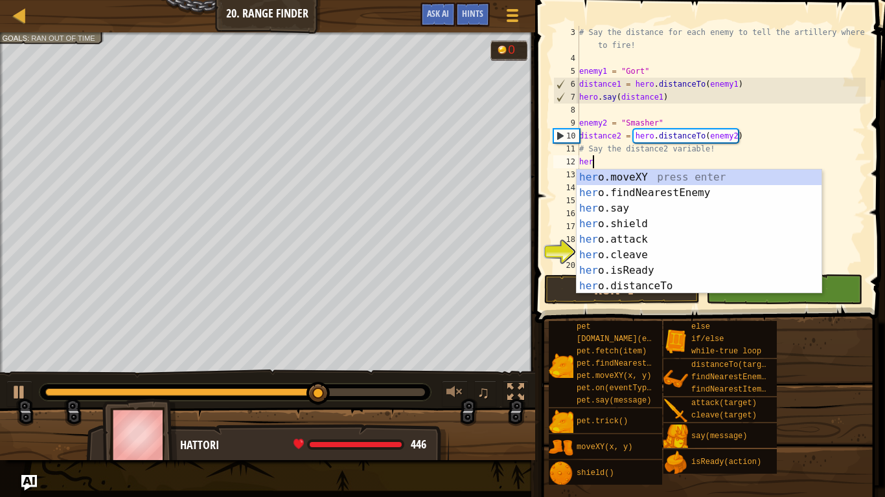
scroll to position [6, 2]
click at [647, 286] on div "hero .moveXY press enter hero .findNearestEnemy press enter hero .say press ent…" at bounding box center [698, 247] width 245 height 155
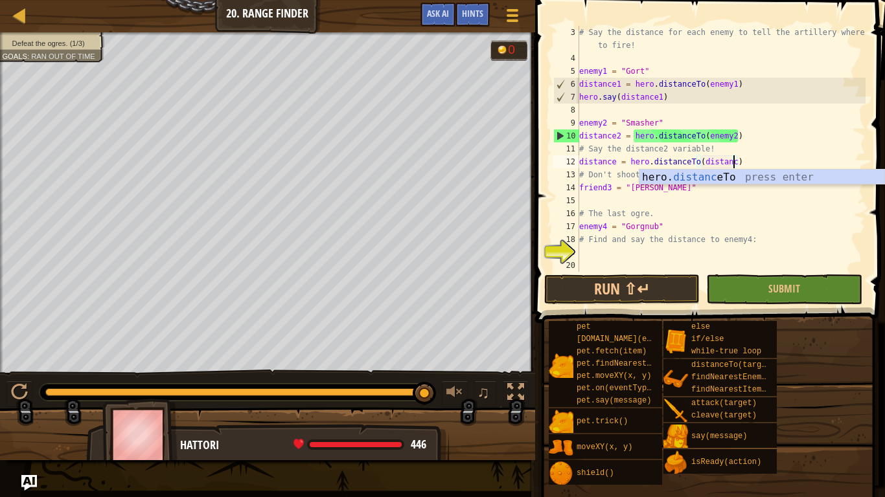
scroll to position [6, 23]
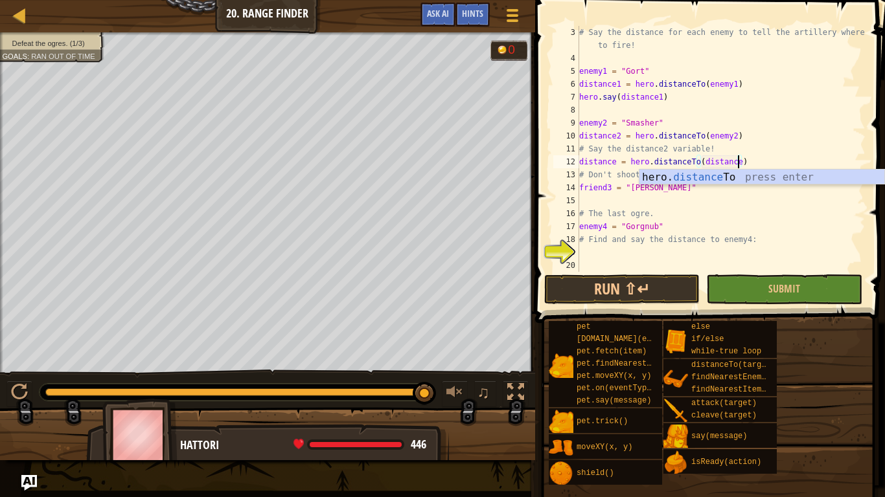
type textarea "distance = hero.distanceTo(distance2)"
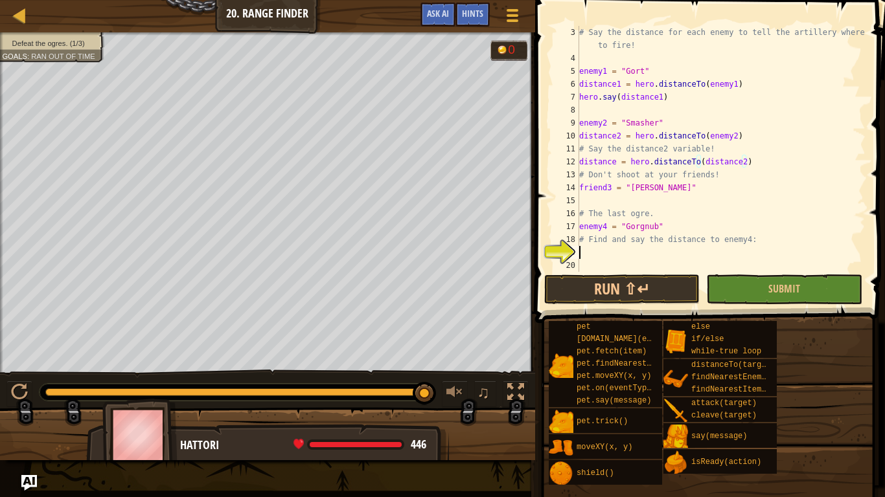
click at [648, 249] on div "# Say the distance for each enemy to tell the artillery where to fire! enemy1 =…" at bounding box center [720, 168] width 289 height 285
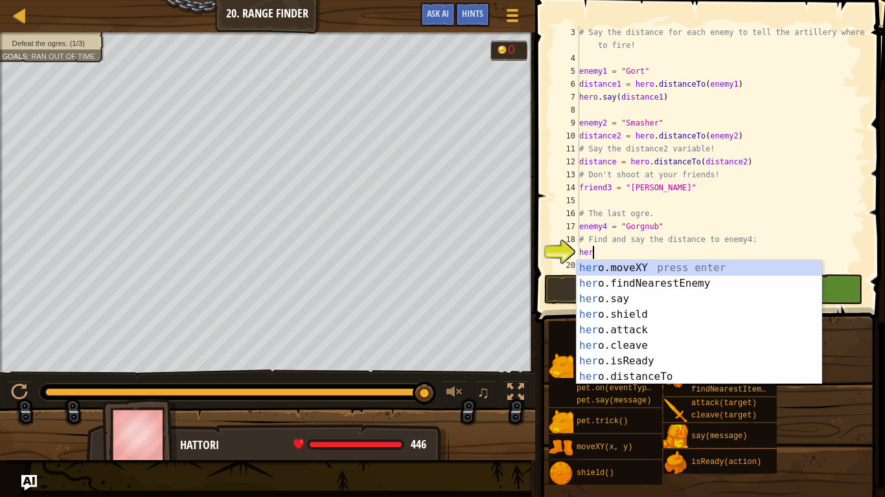
scroll to position [6, 1]
click at [657, 372] on div "her o.moveXY press enter her o.findNearestEnemy press enter her o.say press ent…" at bounding box center [698, 337] width 245 height 155
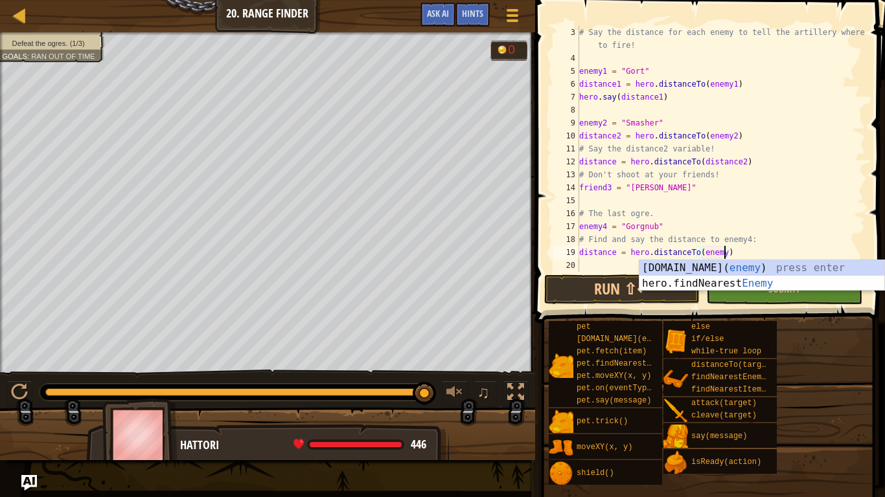
scroll to position [6, 21]
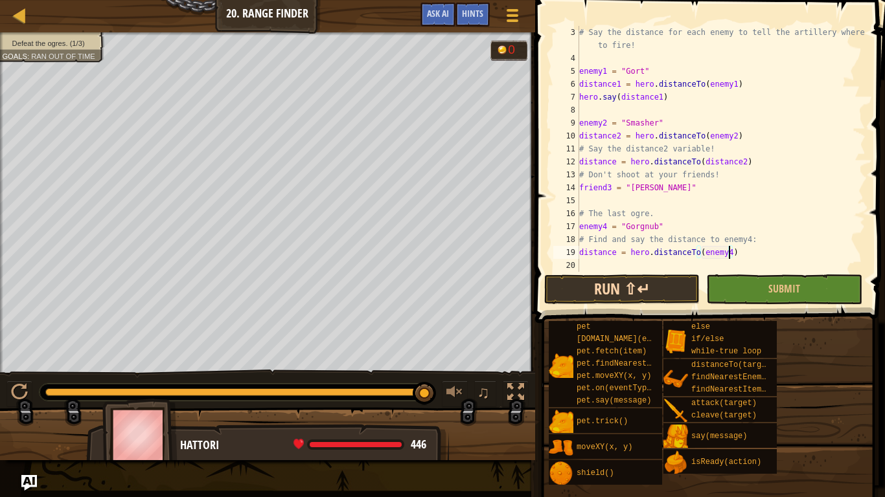
type textarea "distance = hero.distanceTo(enemy4)"
click at [651, 288] on button "Run ⇧↵" at bounding box center [621, 290] width 155 height 30
